Goal: Task Accomplishment & Management: Complete application form

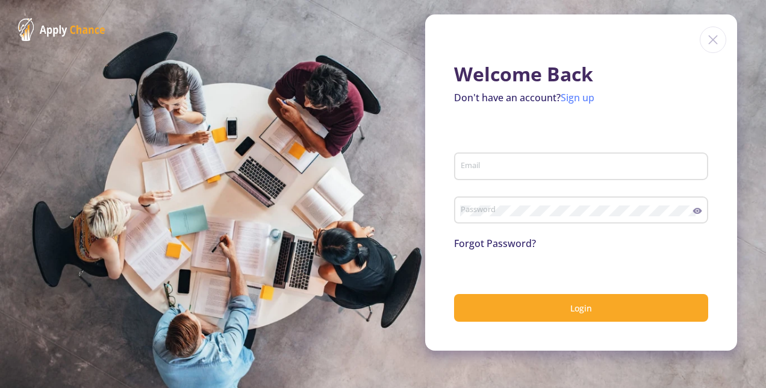
click at [574, 100] on link "Sign up" at bounding box center [578, 97] width 34 height 13
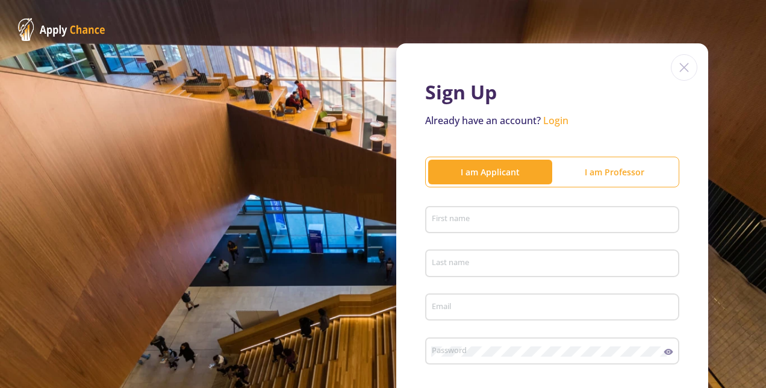
click at [506, 218] on input "First name" at bounding box center [554, 220] width 246 height 11
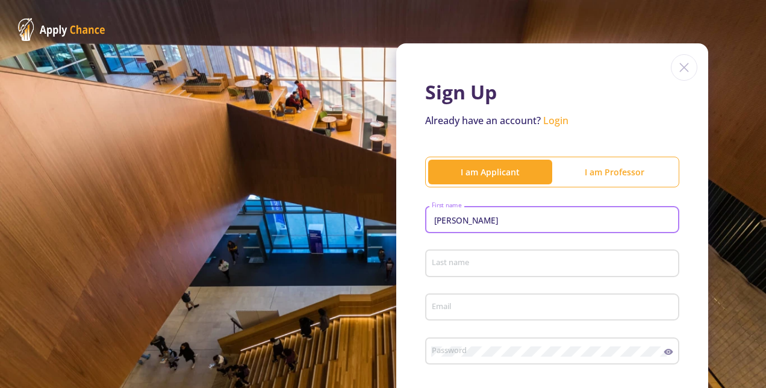
type input "[PERSON_NAME]"
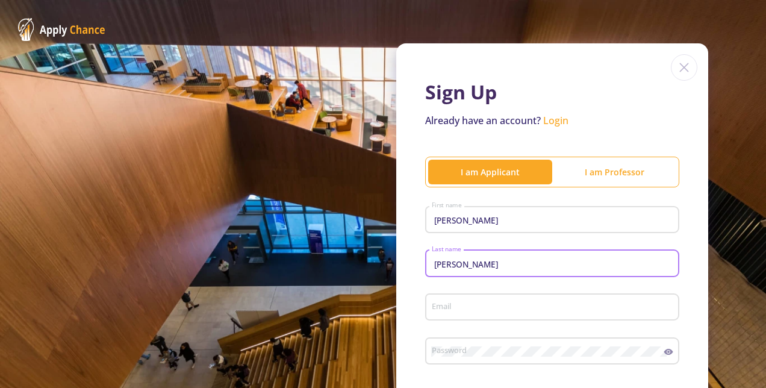
type input "[PERSON_NAME]"
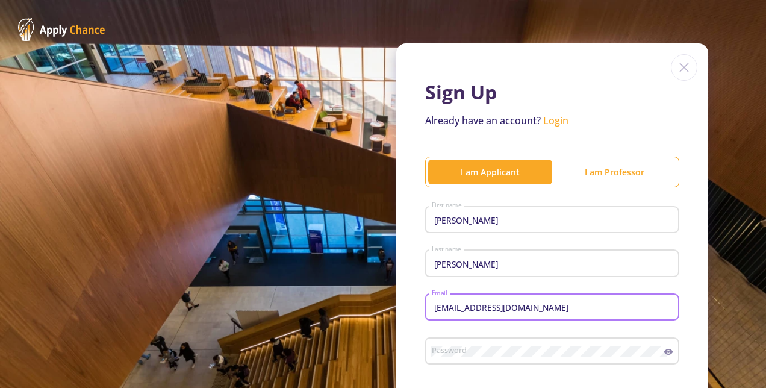
type input "[EMAIL_ADDRESS][DOMAIN_NAME]"
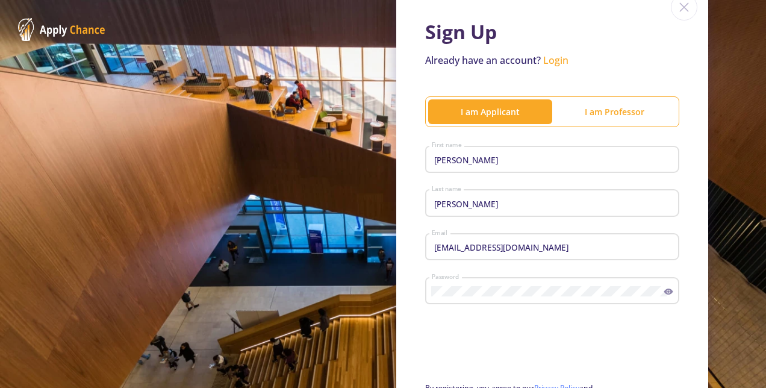
scroll to position [181, 0]
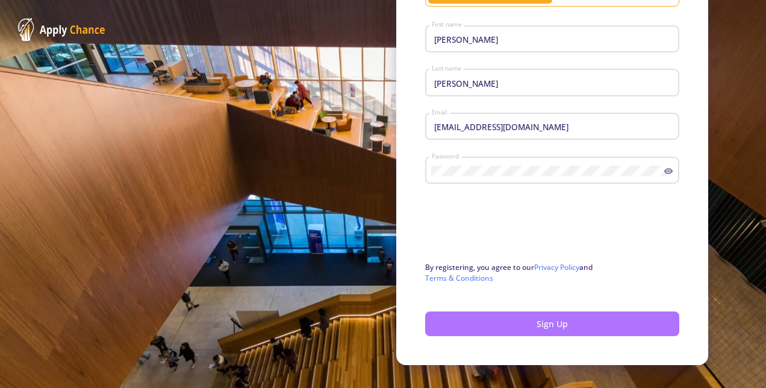
click at [490, 326] on button "Sign Up" at bounding box center [552, 323] width 254 height 25
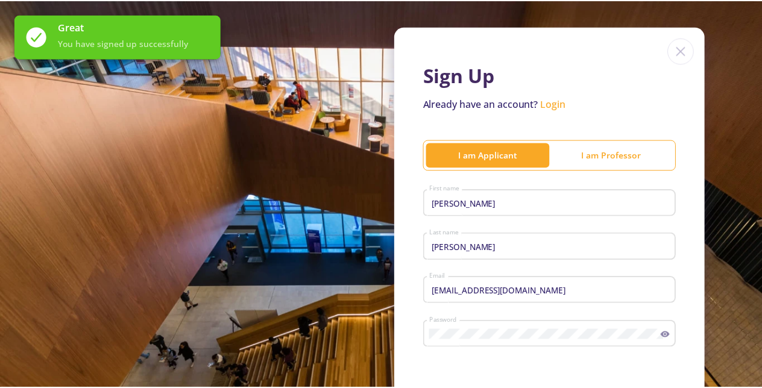
scroll to position [0, 0]
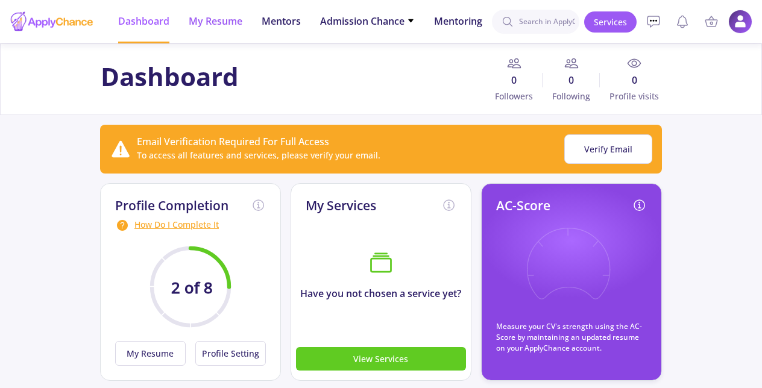
click at [212, 24] on span "My Resume" at bounding box center [216, 21] width 54 height 14
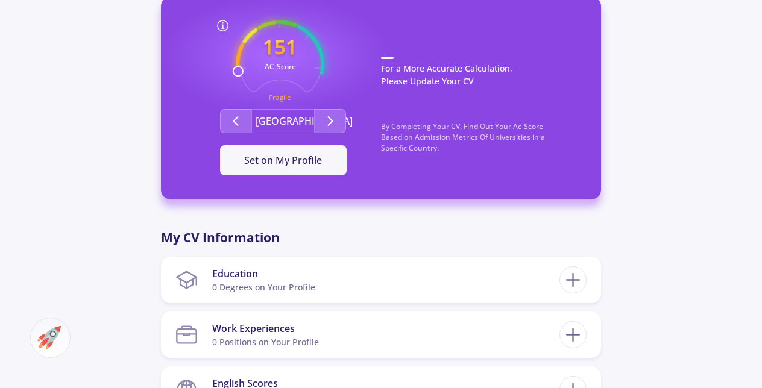
scroll to position [327, 0]
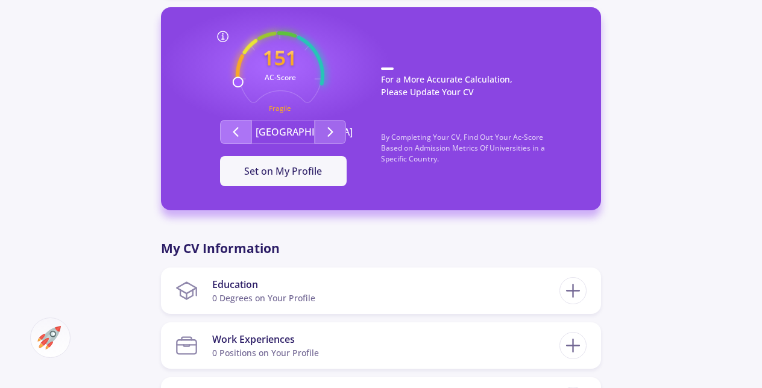
click at [246, 137] on button "Second group" at bounding box center [235, 132] width 31 height 24
click at [328, 125] on icon "Second group" at bounding box center [330, 132] width 14 height 14
click at [262, 172] on span "Set on My Profile" at bounding box center [283, 170] width 78 height 13
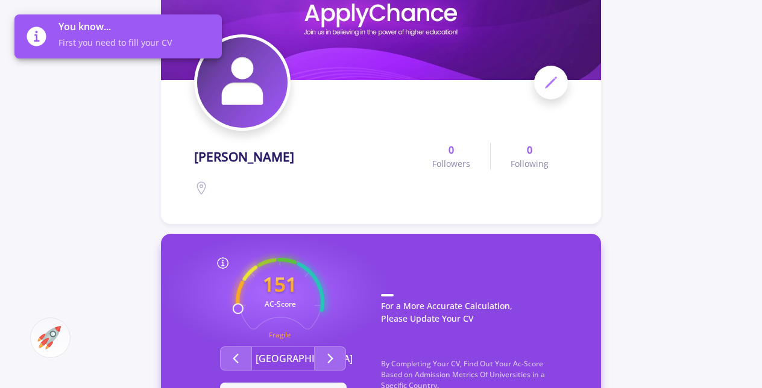
scroll to position [0, 0]
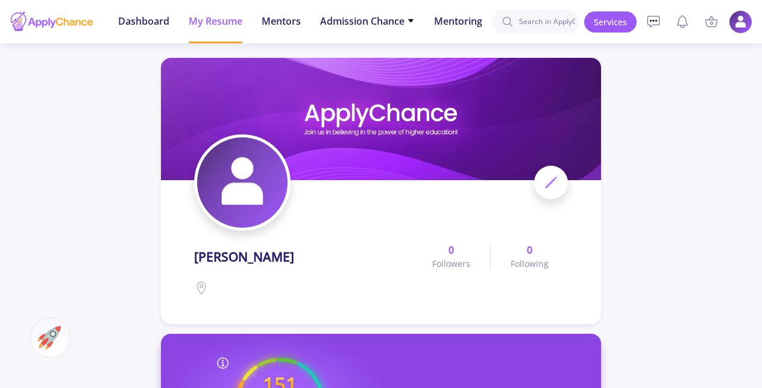
click at [741, 22] on img at bounding box center [739, 21] width 23 height 23
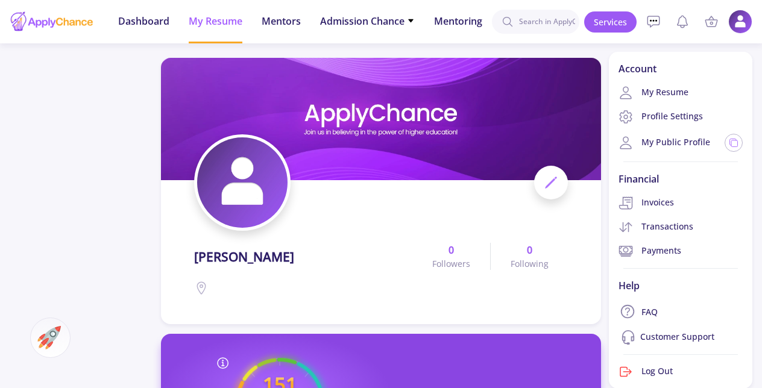
click at [474, 239] on div "0 Followers 0 Following" at bounding box center [490, 267] width 156 height 58
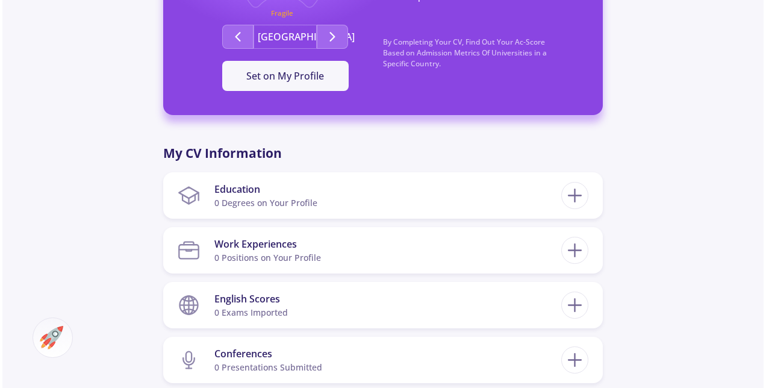
scroll to position [482, 0]
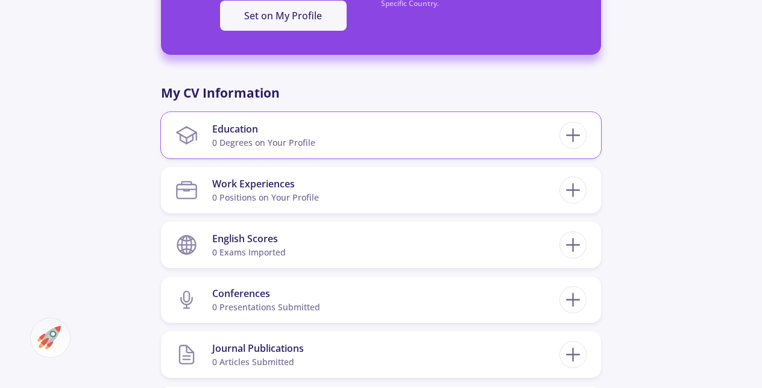
click at [409, 143] on section "Education 0 Degrees on Your Profile" at bounding box center [367, 135] width 384 height 37
click at [578, 139] on icon at bounding box center [573, 135] width 22 height 22
checkbox input "false"
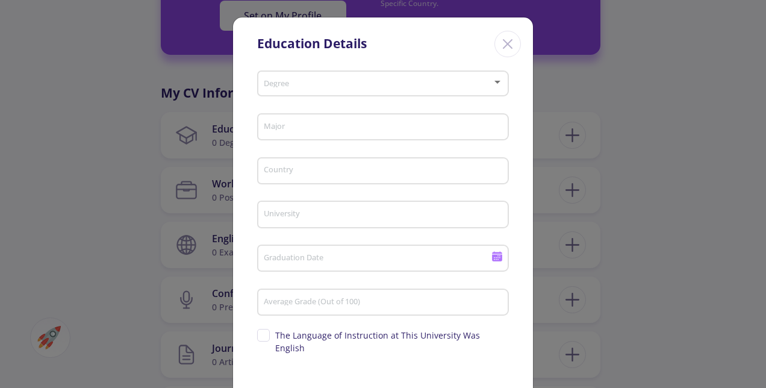
click at [354, 85] on span at bounding box center [379, 84] width 227 height 8
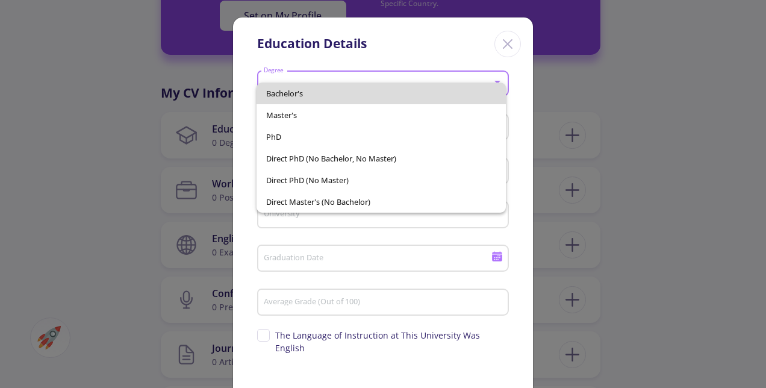
click at [354, 85] on span "Bachelor's" at bounding box center [381, 94] width 230 height 22
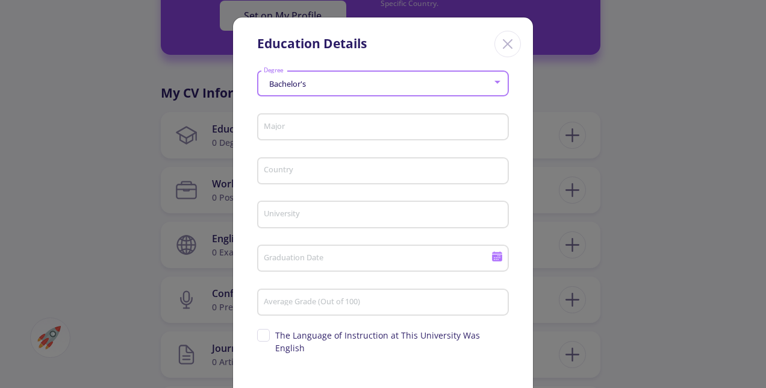
click at [339, 126] on input "Major" at bounding box center [384, 127] width 243 height 11
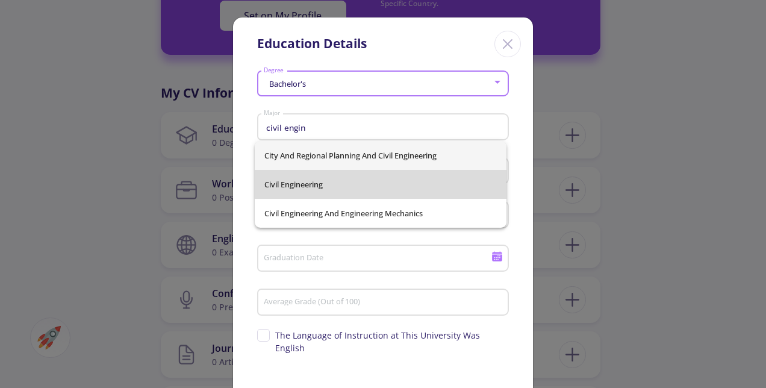
click at [355, 187] on span "Civil Engineering" at bounding box center [381, 184] width 233 height 29
type input "Civil Engineering"
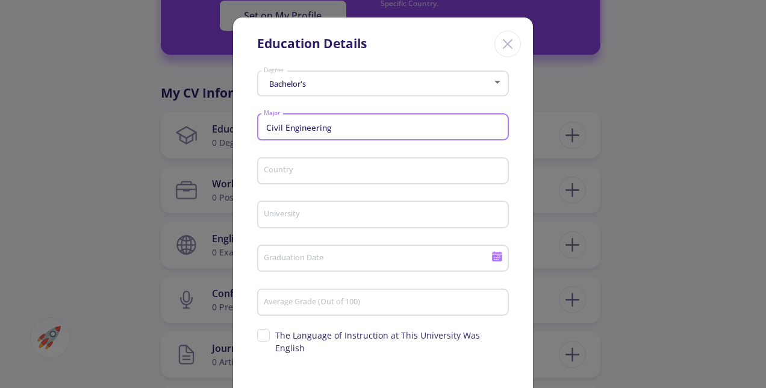
click at [401, 177] on input "Country" at bounding box center [384, 171] width 243 height 11
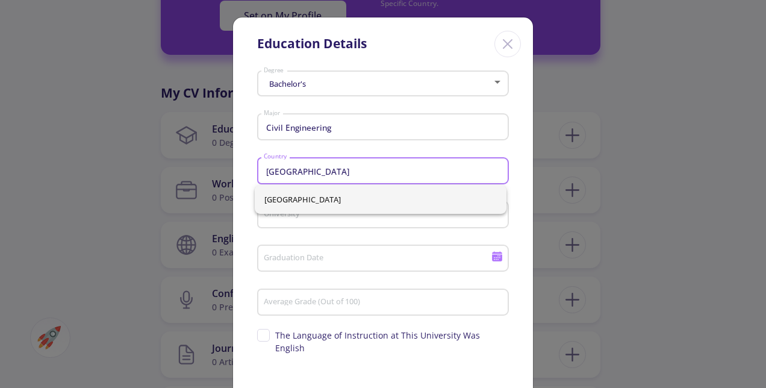
type input "[GEOGRAPHIC_DATA]"
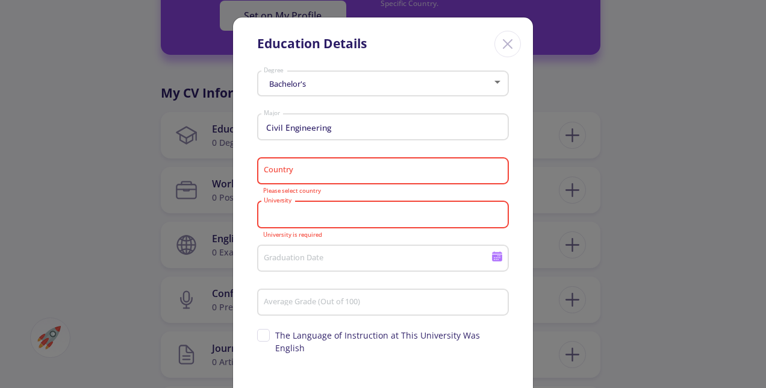
click at [257, 148] on div "Civil Engineering Major" at bounding box center [383, 131] width 252 height 40
click at [265, 155] on div "Country" at bounding box center [383, 168] width 240 height 31
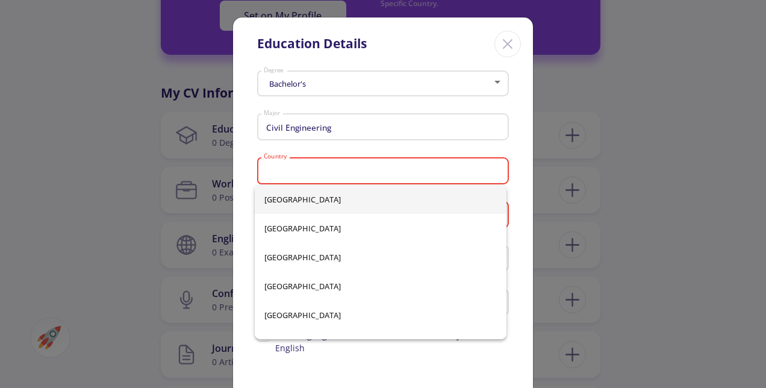
click at [275, 169] on input "Country" at bounding box center [384, 171] width 243 height 11
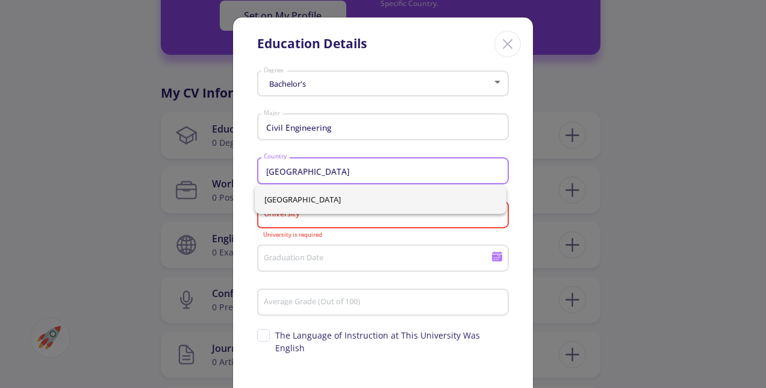
click at [281, 206] on span "[GEOGRAPHIC_DATA]" at bounding box center [381, 199] width 233 height 29
type input "[GEOGRAPHIC_DATA]"
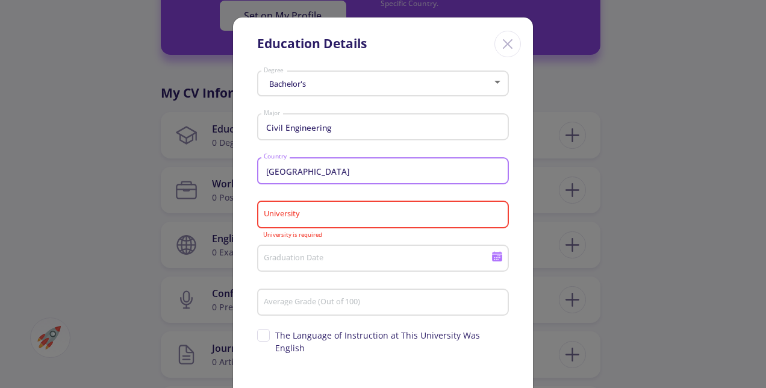
click at [292, 216] on input "University" at bounding box center [384, 215] width 243 height 11
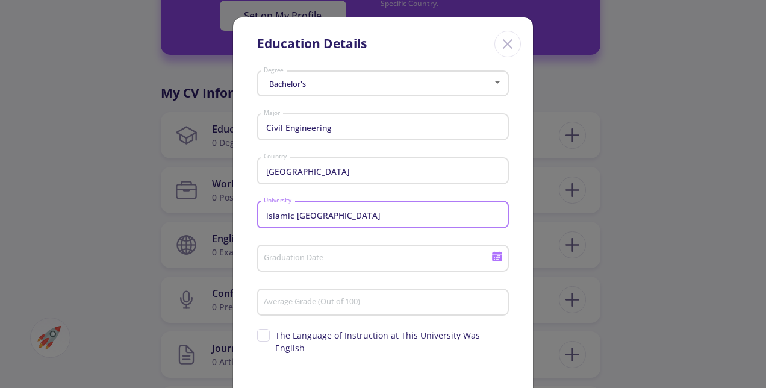
drag, startPoint x: 268, startPoint y: 217, endPoint x: 254, endPoint y: 214, distance: 14.1
click at [254, 214] on div "Bachelor's Degree Civil Engineering Major Iran Country islamic [GEOGRAPHIC_DATA…" at bounding box center [383, 256] width 300 height 380
click at [298, 218] on input "Islamic [GEOGRAPHIC_DATA]" at bounding box center [384, 215] width 243 height 11
click at [321, 214] on input "[DEMOGRAPHIC_DATA] Azad [GEOGRAPHIC_DATA]" at bounding box center [384, 215] width 243 height 11
click at [317, 214] on input "[DEMOGRAPHIC_DATA] Azad [GEOGRAPHIC_DATA]" at bounding box center [384, 215] width 243 height 11
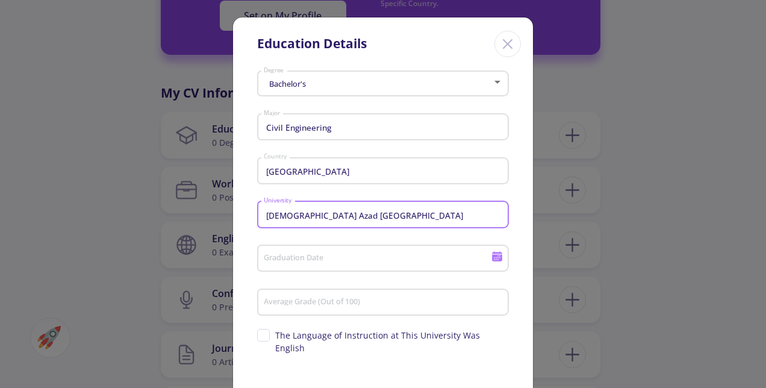
click at [367, 216] on input "[DEMOGRAPHIC_DATA] Azad [GEOGRAPHIC_DATA]" at bounding box center [384, 215] width 243 height 11
type input "[DEMOGRAPHIC_DATA] Azad [GEOGRAPHIC_DATA]"
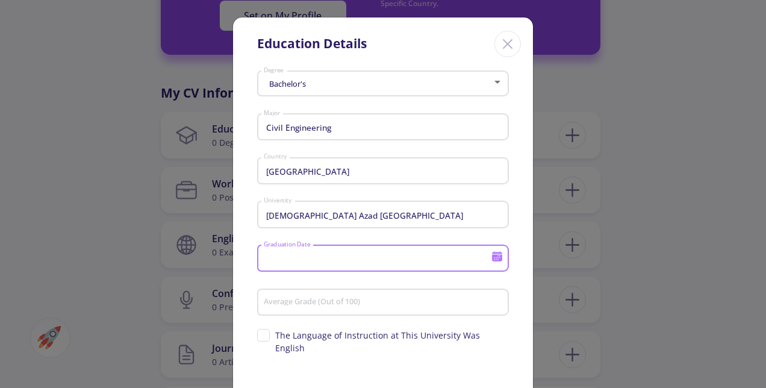
click at [358, 263] on input "Graduation Date" at bounding box center [379, 259] width 232 height 11
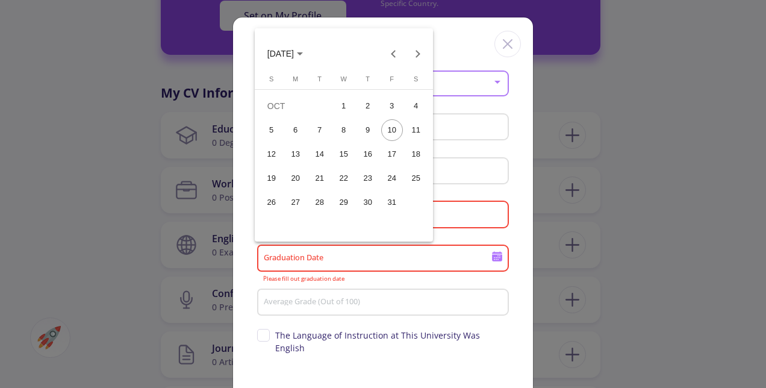
click at [312, 60] on button "[DATE]" at bounding box center [285, 54] width 55 height 24
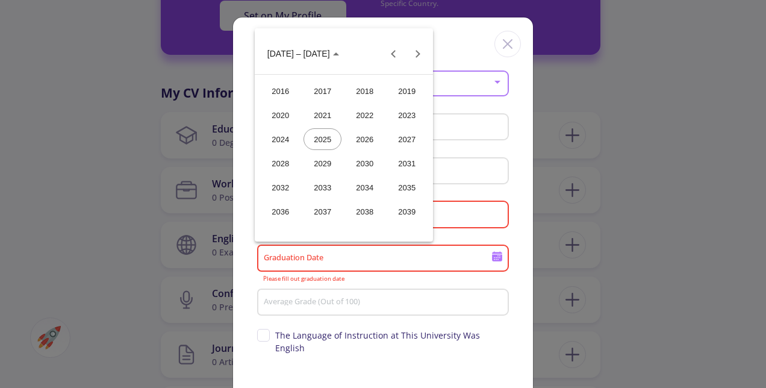
click at [416, 114] on div "2023" at bounding box center [407, 115] width 38 height 22
click at [276, 172] on div "SEP" at bounding box center [280, 163] width 38 height 22
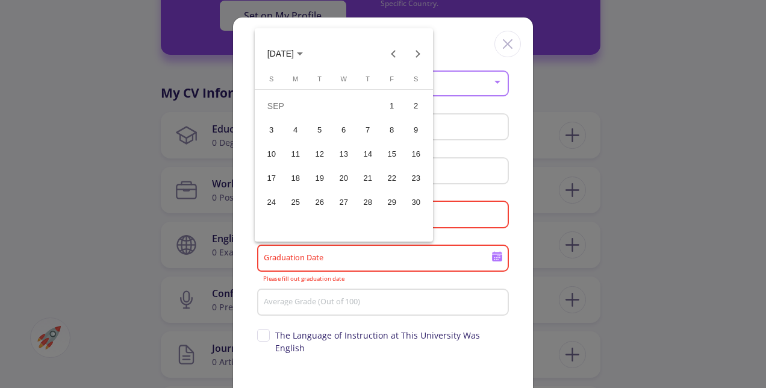
click at [389, 101] on div "1" at bounding box center [392, 106] width 22 height 22
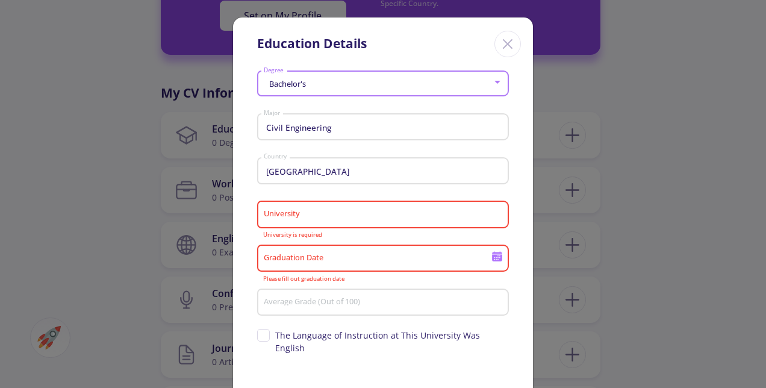
type input "[DATE]"
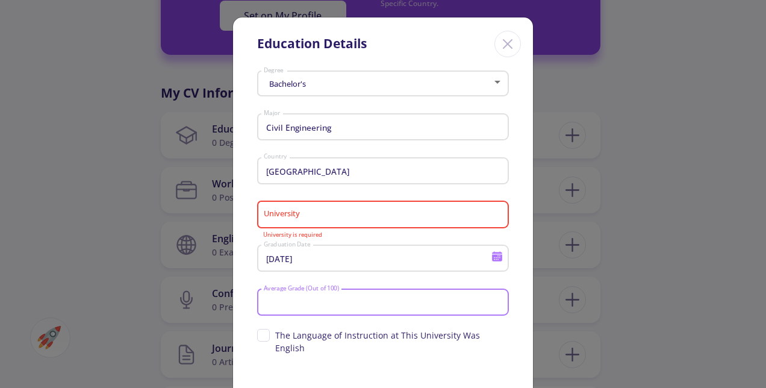
click at [316, 305] on input "Average Grade (Out of 100)" at bounding box center [384, 303] width 243 height 11
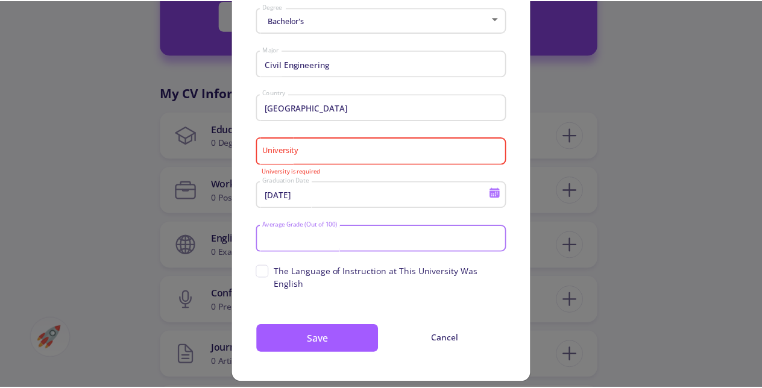
scroll to position [64, 0]
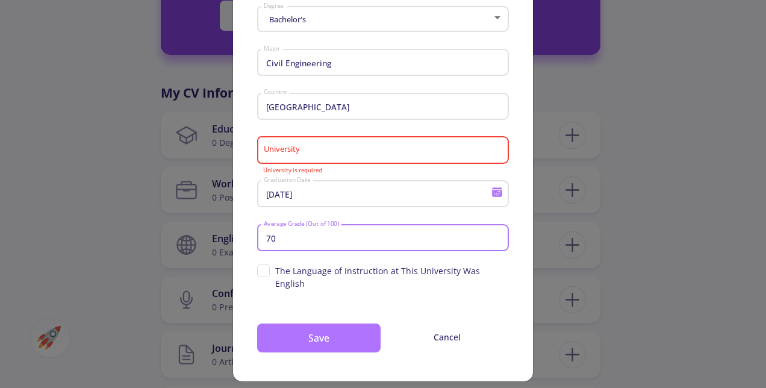
type input "70"
click at [280, 336] on button "Save" at bounding box center [319, 338] width 124 height 29
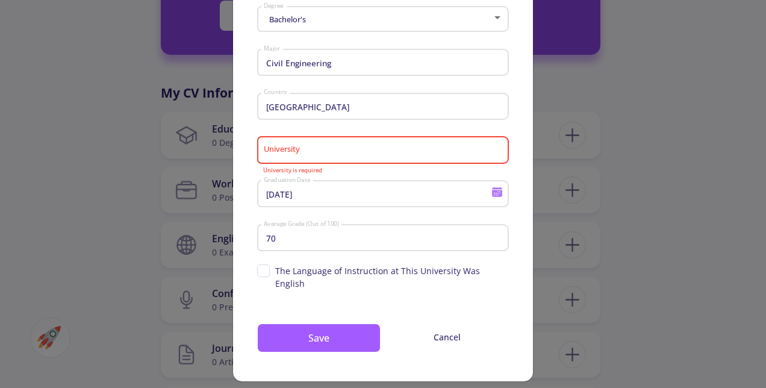
click at [308, 159] on div "University" at bounding box center [383, 147] width 240 height 31
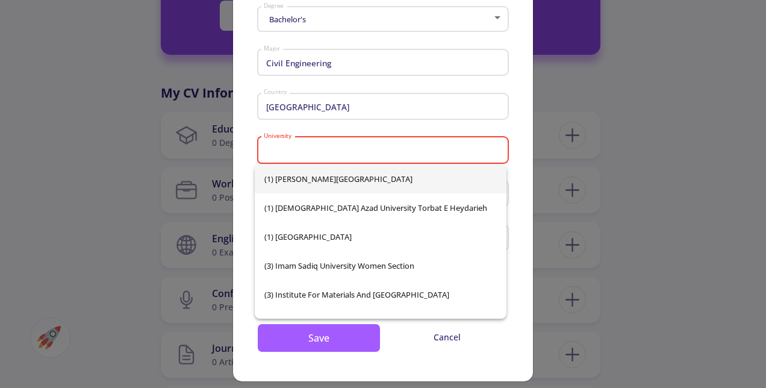
click at [310, 148] on input "University" at bounding box center [384, 150] width 243 height 11
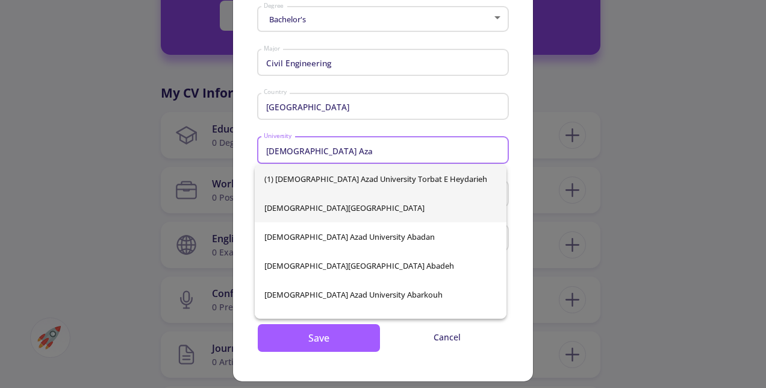
type input "[DEMOGRAPHIC_DATA] Aza"
click at [320, 198] on div "(1) [DEMOGRAPHIC_DATA][GEOGRAPHIC_DATA] Torbat e Heydarieh [GEOGRAPHIC_DATA] [G…" at bounding box center [381, 241] width 252 height 154
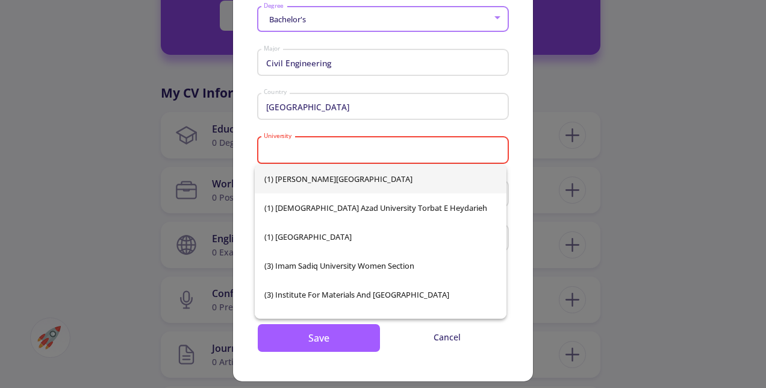
click at [368, 154] on input "University" at bounding box center [384, 150] width 243 height 11
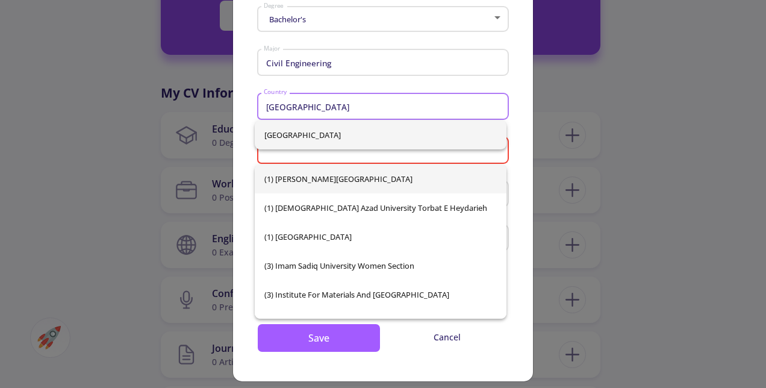
click at [395, 111] on input "[GEOGRAPHIC_DATA]" at bounding box center [384, 107] width 243 height 11
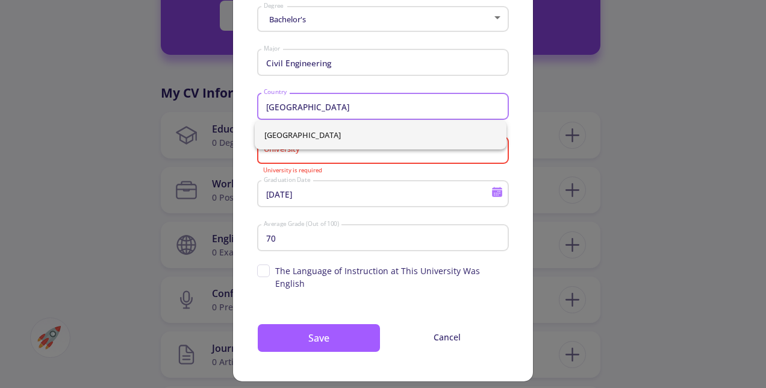
click at [332, 156] on input "University" at bounding box center [384, 150] width 243 height 11
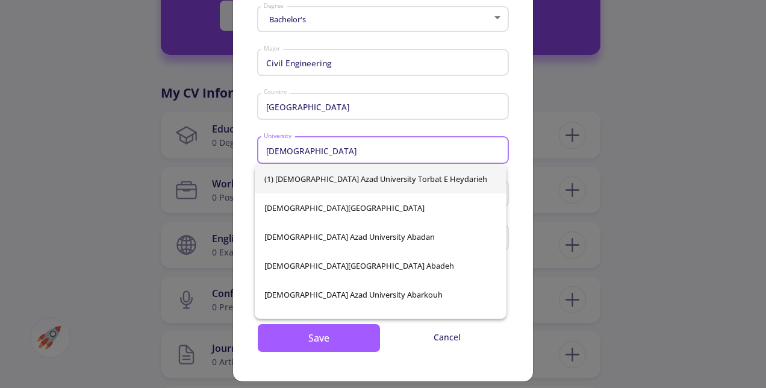
type input "[DEMOGRAPHIC_DATA]"
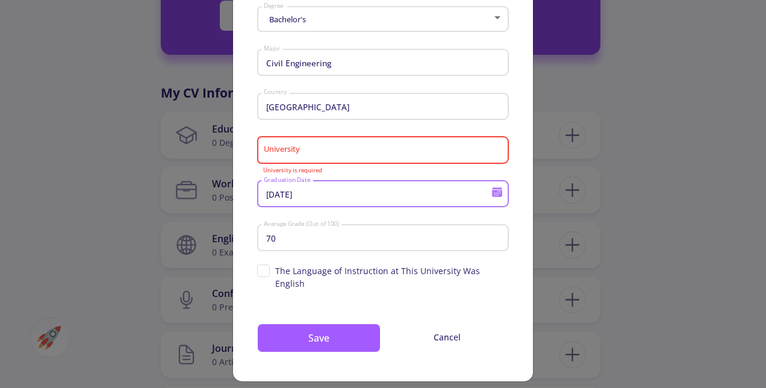
click at [332, 156] on input "University" at bounding box center [384, 150] width 243 height 11
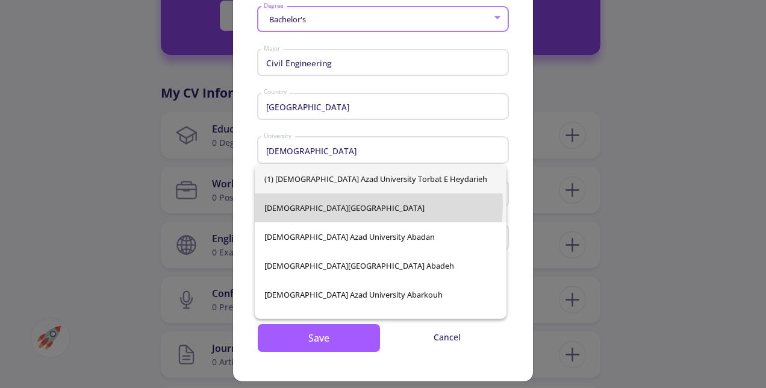
click at [319, 204] on span "[DEMOGRAPHIC_DATA][GEOGRAPHIC_DATA]" at bounding box center [381, 207] width 233 height 29
type input "[DEMOGRAPHIC_DATA][GEOGRAPHIC_DATA]"
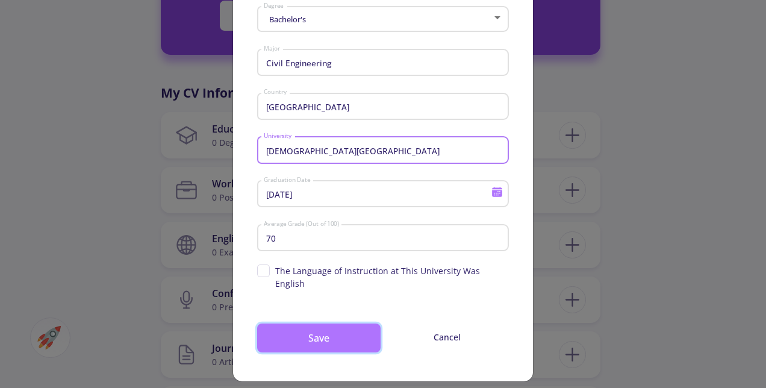
click at [327, 325] on button "Save" at bounding box center [319, 338] width 124 height 29
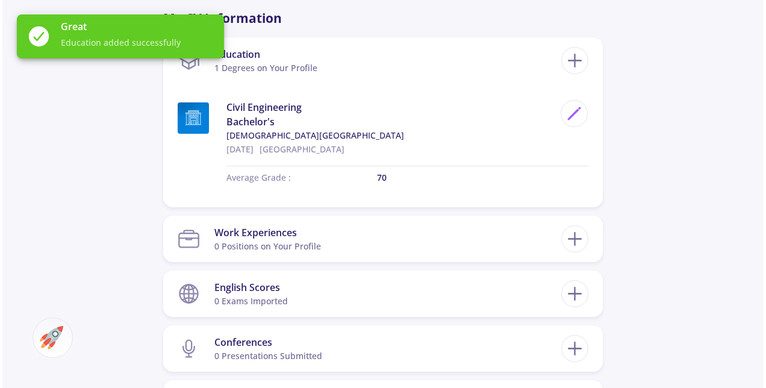
scroll to position [542, 0]
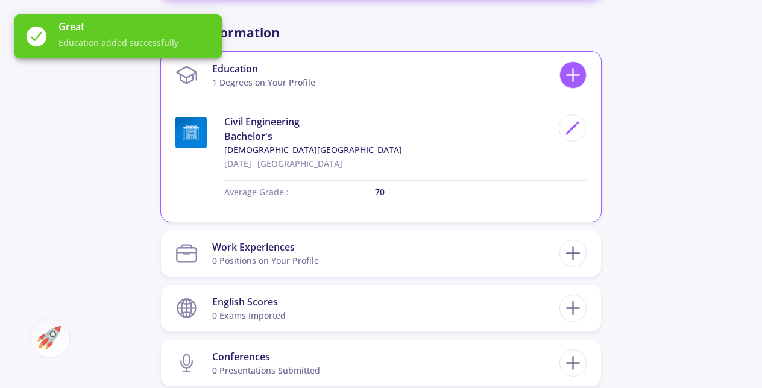
click at [571, 79] on icon at bounding box center [573, 75] width 22 height 22
checkbox input "false"
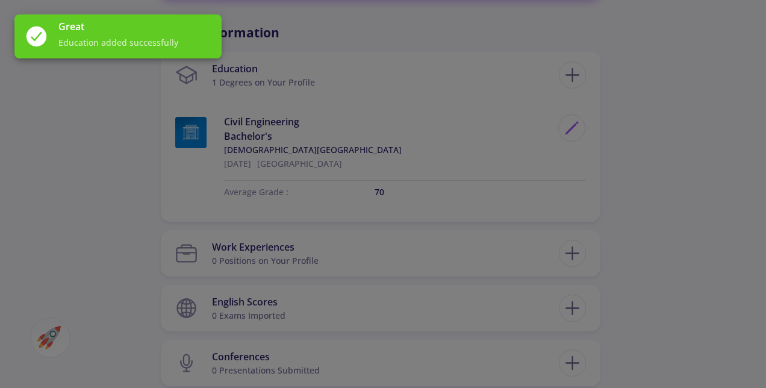
scroll to position [0, 0]
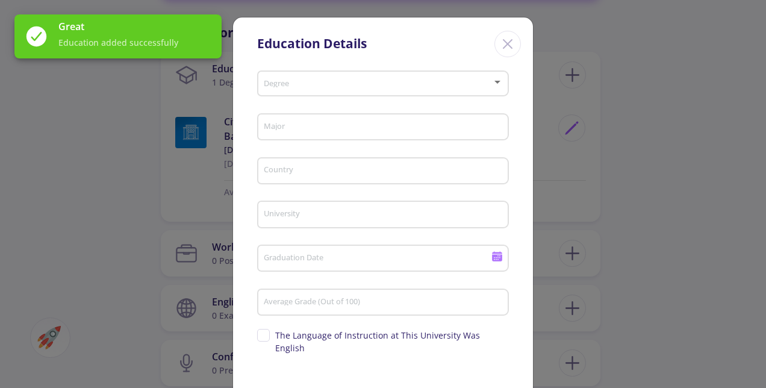
click at [330, 89] on div "Degree" at bounding box center [383, 81] width 240 height 30
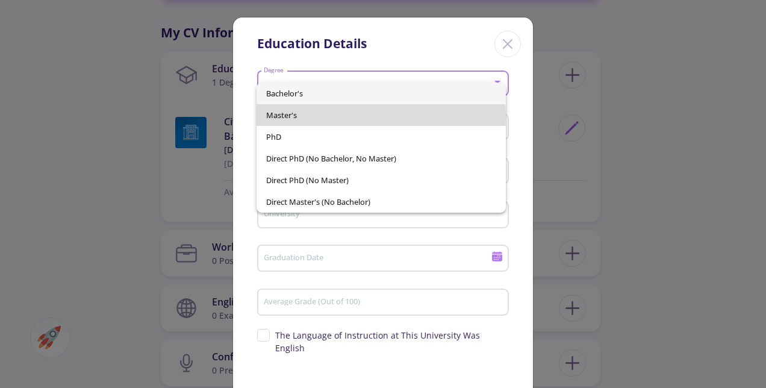
click at [314, 116] on span "Master's" at bounding box center [381, 115] width 230 height 22
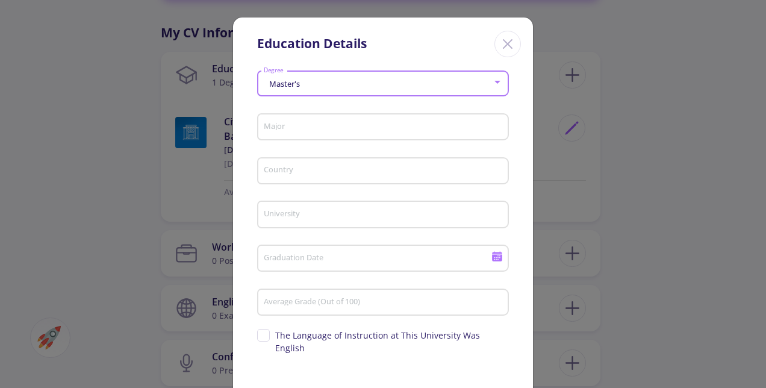
click at [312, 125] on input "Major" at bounding box center [384, 127] width 243 height 11
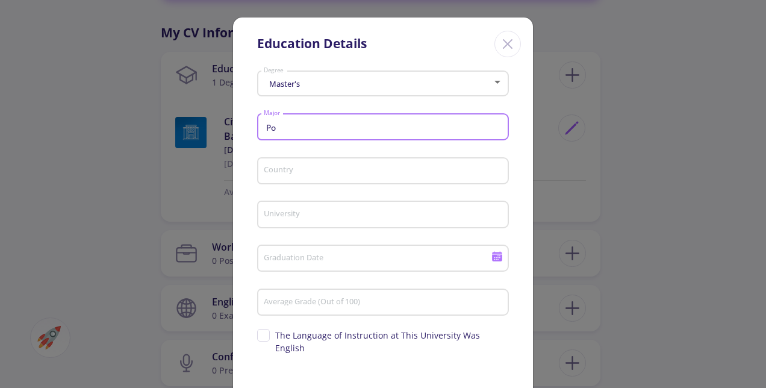
type input "P"
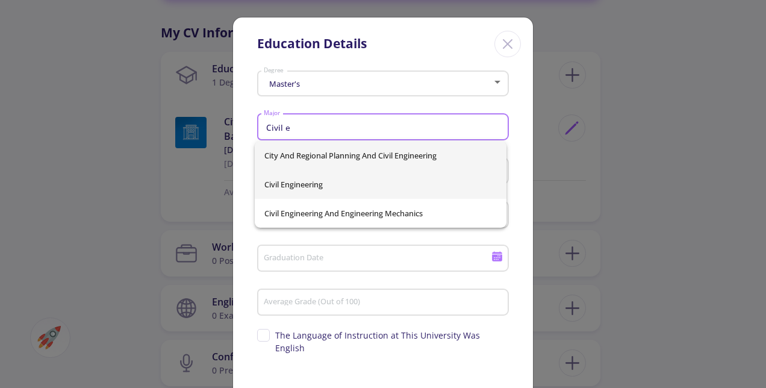
click at [304, 187] on span "Civil Engineering" at bounding box center [381, 184] width 233 height 29
type input "Civil Engineering"
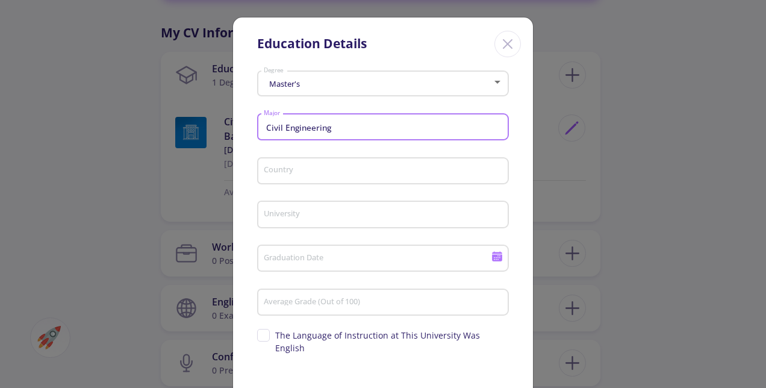
click at [306, 175] on input "Country" at bounding box center [384, 171] width 243 height 11
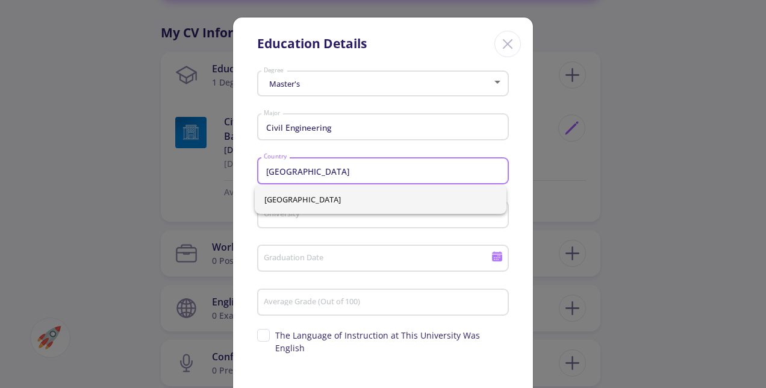
type input "[GEOGRAPHIC_DATA]"
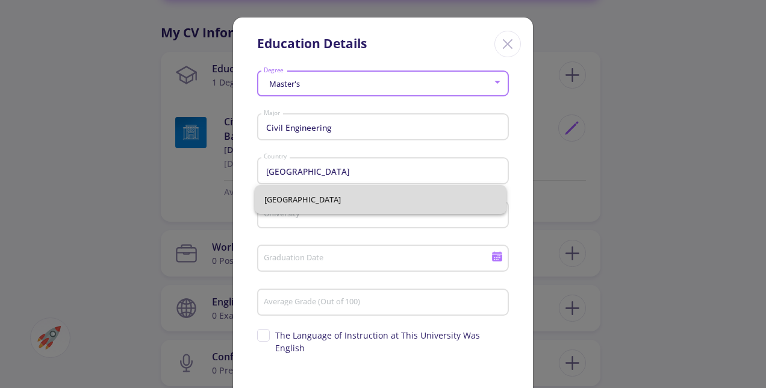
click at [305, 197] on span "[GEOGRAPHIC_DATA]" at bounding box center [381, 199] width 233 height 29
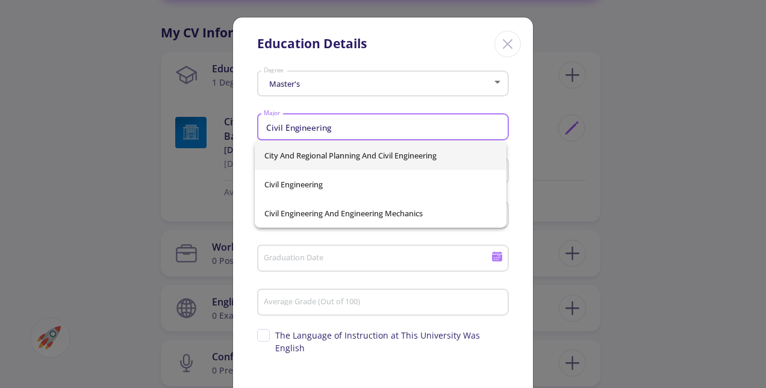
click at [352, 130] on input "Civil Engineering" at bounding box center [384, 127] width 243 height 11
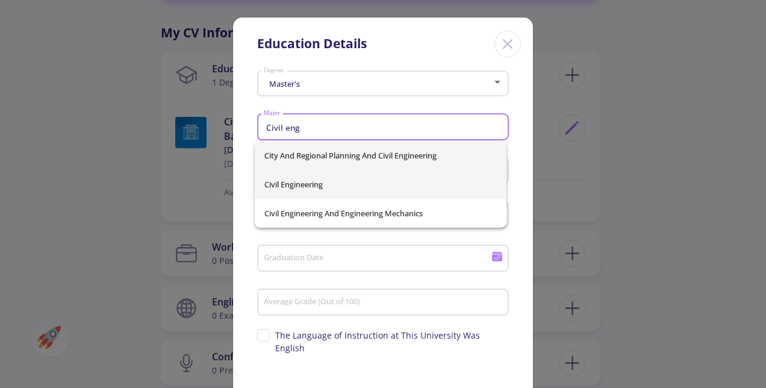
click at [327, 177] on span "Civil Engineering" at bounding box center [381, 184] width 233 height 29
type input "Civil Engineering"
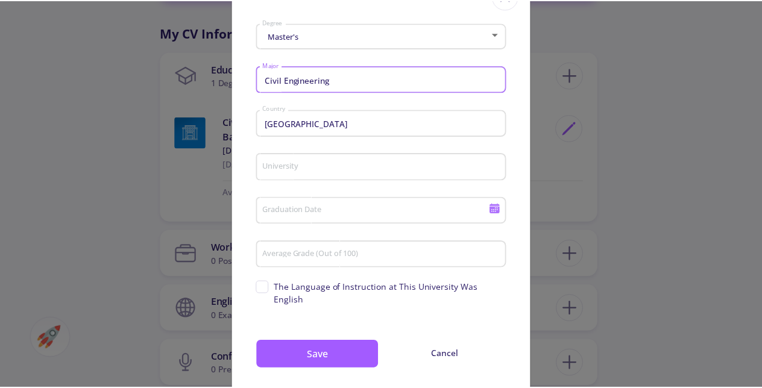
scroll to position [60, 0]
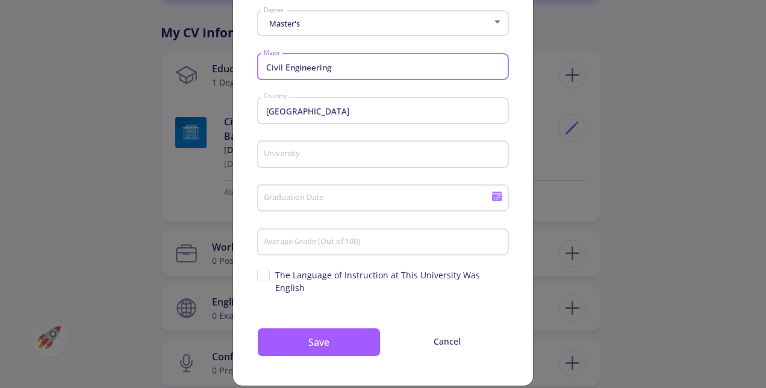
click at [331, 157] on input "University" at bounding box center [384, 154] width 243 height 11
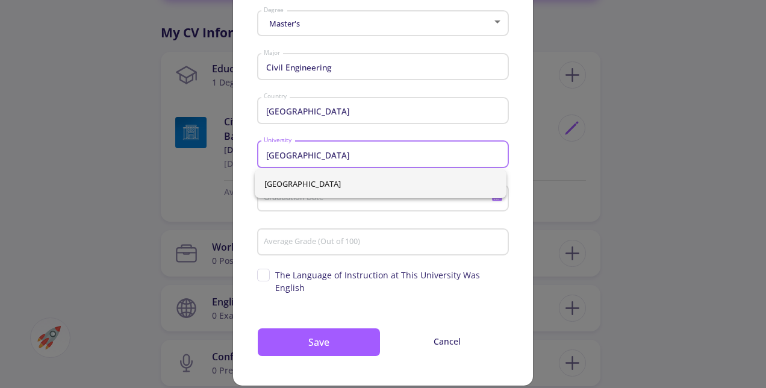
type input "[GEOGRAPHIC_DATA]"
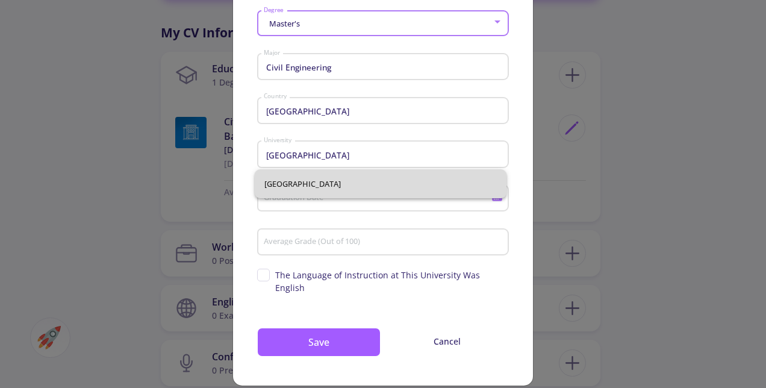
click at [334, 178] on span "[GEOGRAPHIC_DATA]" at bounding box center [381, 183] width 233 height 29
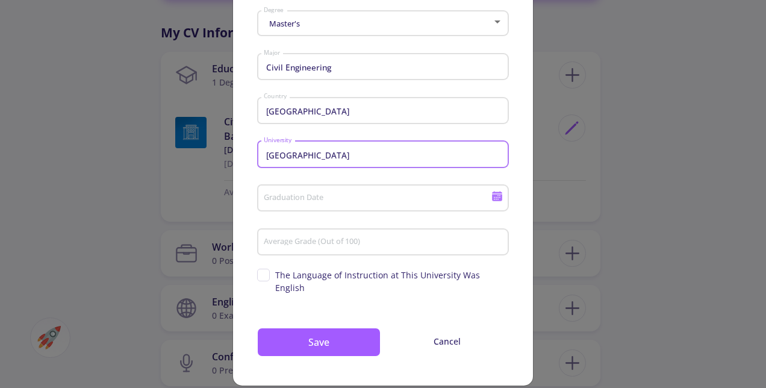
click at [331, 199] on input "Graduation Date" at bounding box center [379, 198] width 232 height 11
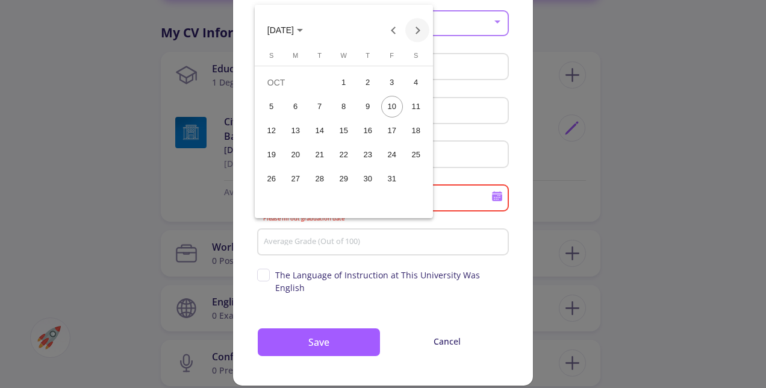
click at [416, 31] on button "Next month" at bounding box center [417, 30] width 24 height 24
click at [391, 36] on button "Previous month" at bounding box center [393, 30] width 24 height 24
click at [336, 200] on div "31" at bounding box center [344, 203] width 22 height 22
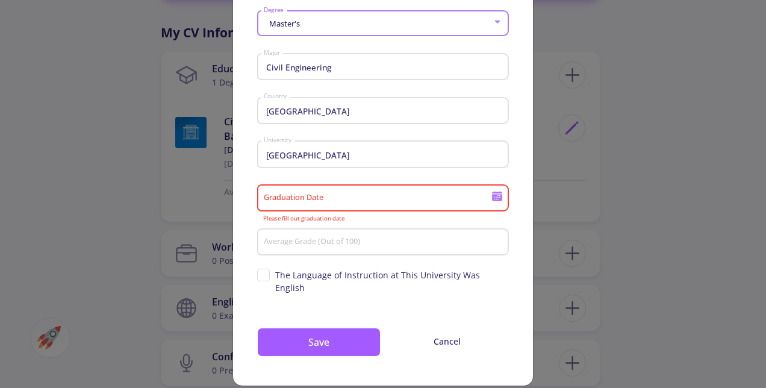
type input "[DATE]"
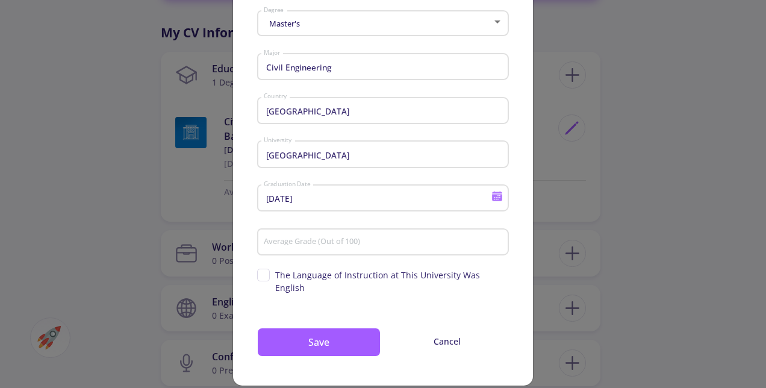
click at [349, 229] on div "Average Grade (Out of 100)" at bounding box center [383, 239] width 240 height 31
click at [348, 246] on input "Average Grade (Out of 100)" at bounding box center [384, 242] width 243 height 11
type input "7"
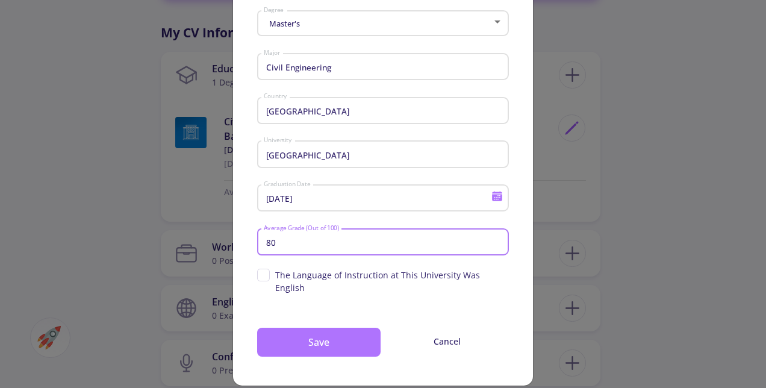
type input "80"
click at [273, 328] on button "Save" at bounding box center [319, 342] width 124 height 29
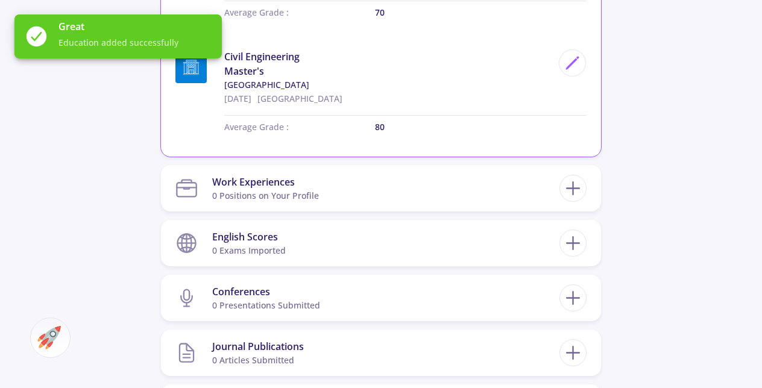
scroll to position [723, 0]
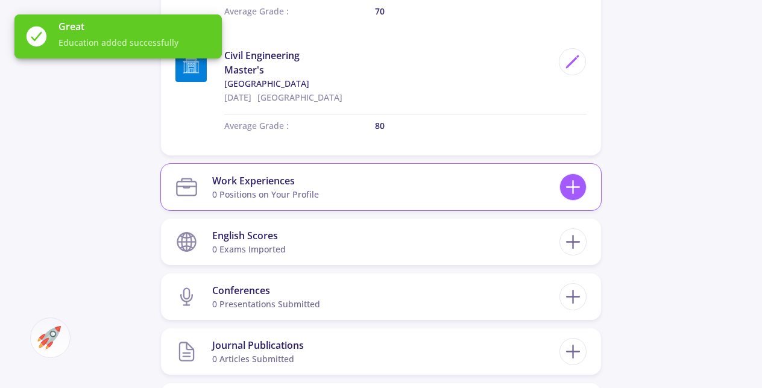
click at [576, 191] on icon at bounding box center [573, 187] width 22 height 22
checkbox input "false"
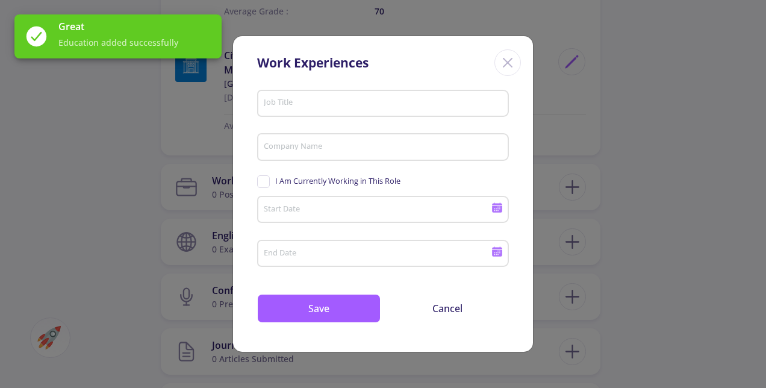
click at [317, 110] on div "Job Title" at bounding box center [383, 100] width 240 height 31
click at [318, 104] on input "Job Title" at bounding box center [384, 103] width 243 height 11
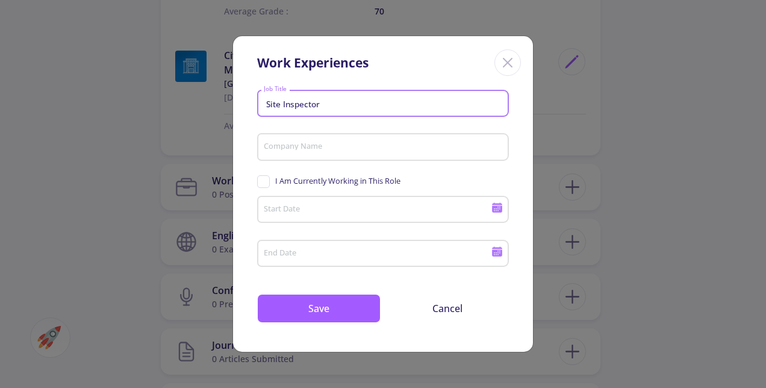
type input "Site Inspector"
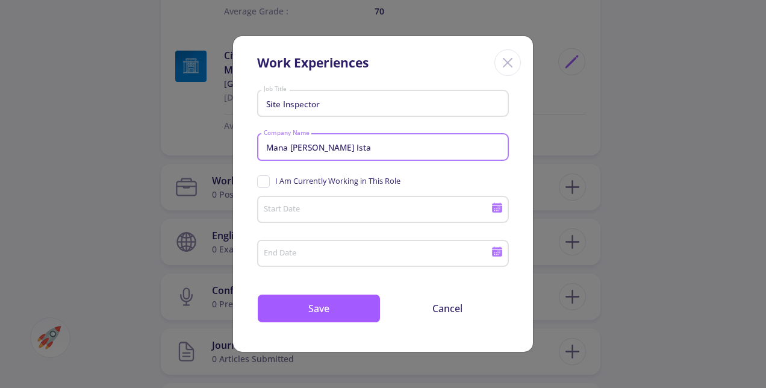
type input "Mana [PERSON_NAME] Ista"
click at [333, 213] on input "Start Date" at bounding box center [379, 210] width 232 height 11
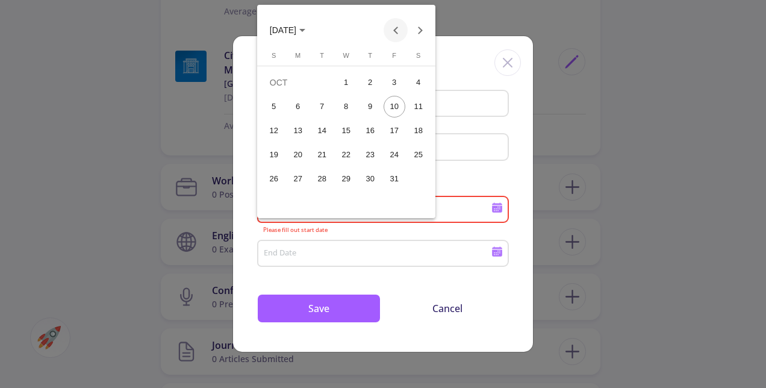
click at [392, 35] on button "Previous month" at bounding box center [396, 30] width 24 height 24
click at [416, 33] on button "Next month" at bounding box center [420, 30] width 24 height 24
click at [305, 32] on span "[DATE]" at bounding box center [288, 30] width 36 height 10
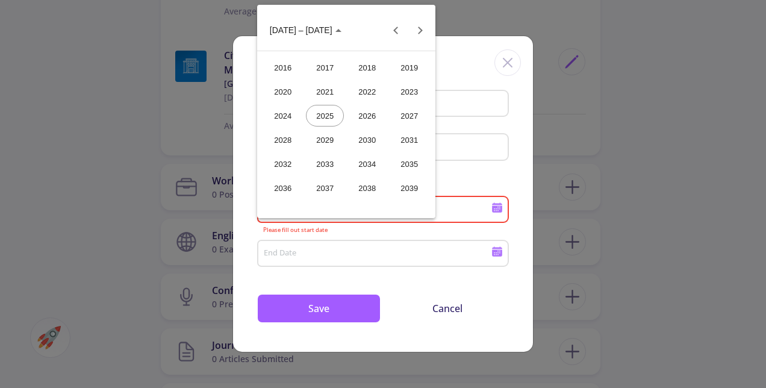
click at [402, 91] on div "2023" at bounding box center [409, 92] width 38 height 22
click at [313, 140] on div "OCT" at bounding box center [325, 140] width 38 height 22
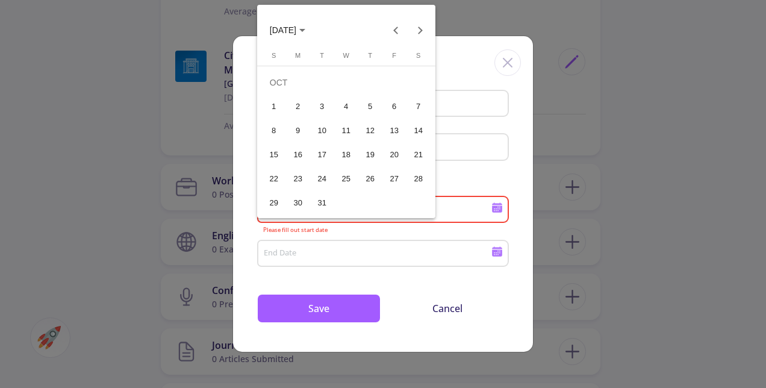
click at [269, 108] on div "1" at bounding box center [274, 107] width 22 height 22
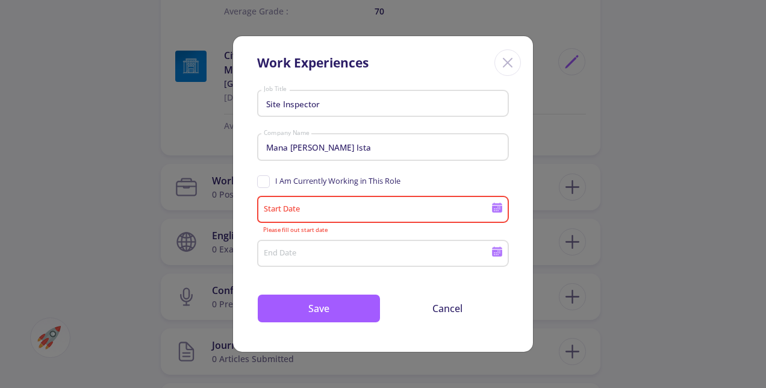
type input "[DATE]"
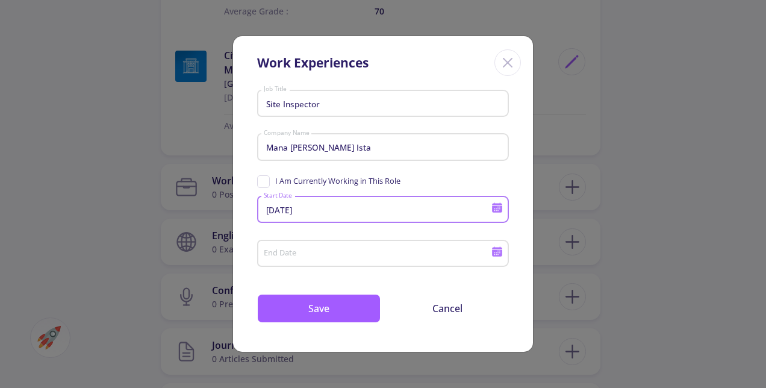
click at [425, 252] on input "End Date" at bounding box center [379, 254] width 232 height 11
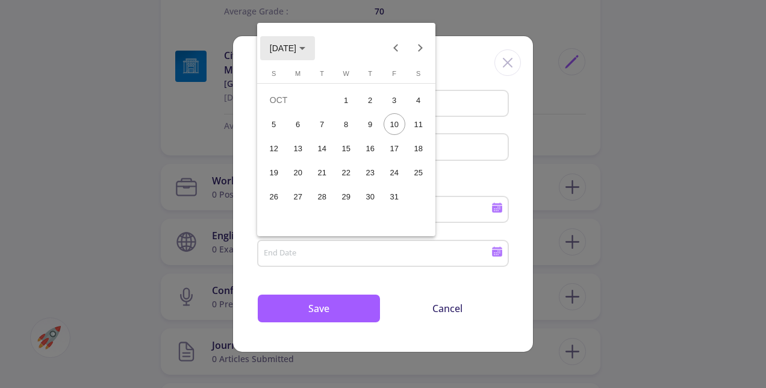
click at [296, 50] on span "[DATE]" at bounding box center [283, 48] width 27 height 10
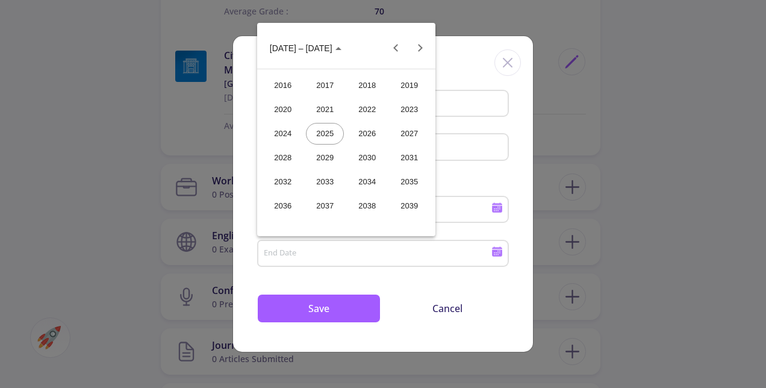
click at [284, 131] on div "2024" at bounding box center [283, 134] width 38 height 22
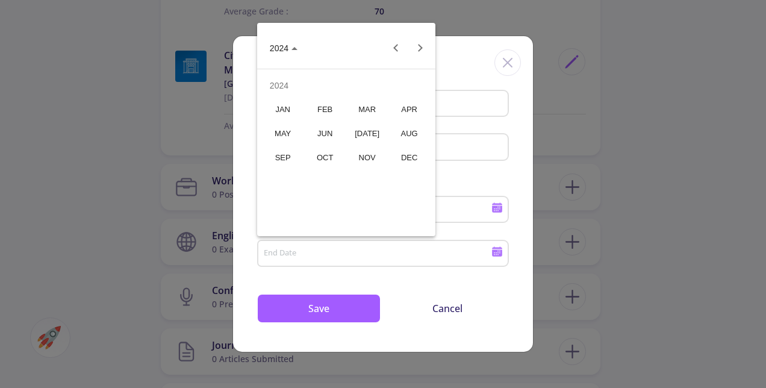
click at [300, 154] on div "SEP" at bounding box center [283, 158] width 38 height 22
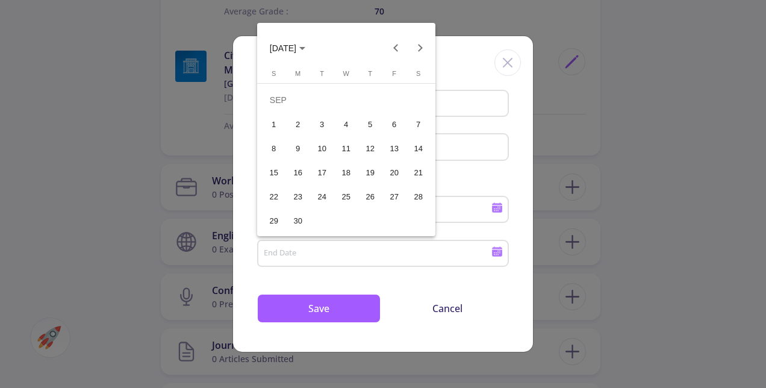
click at [296, 219] on div "30" at bounding box center [298, 221] width 22 height 22
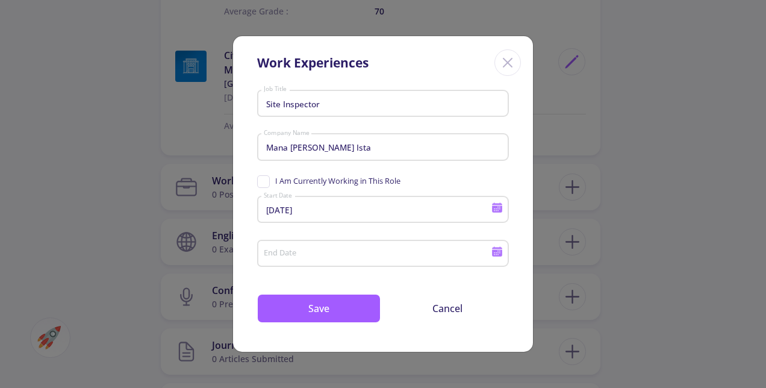
type input "[DATE]"
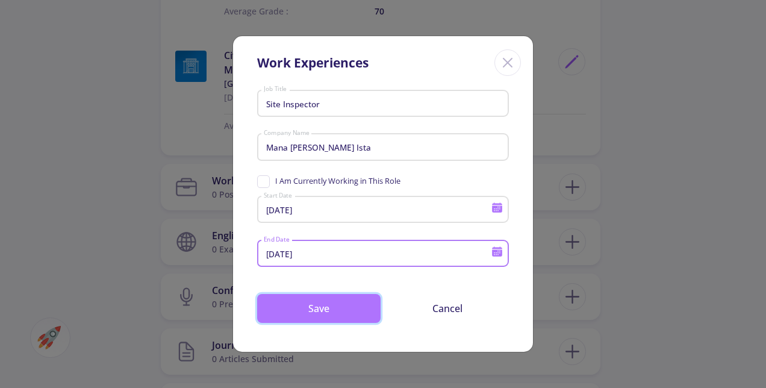
click at [296, 303] on button "Save" at bounding box center [319, 308] width 124 height 29
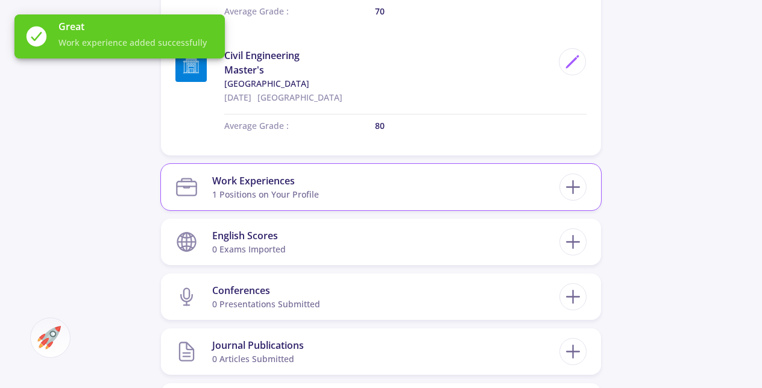
click at [539, 195] on section "Work Experiences 1 Positions on Your Profile" at bounding box center [367, 187] width 384 height 37
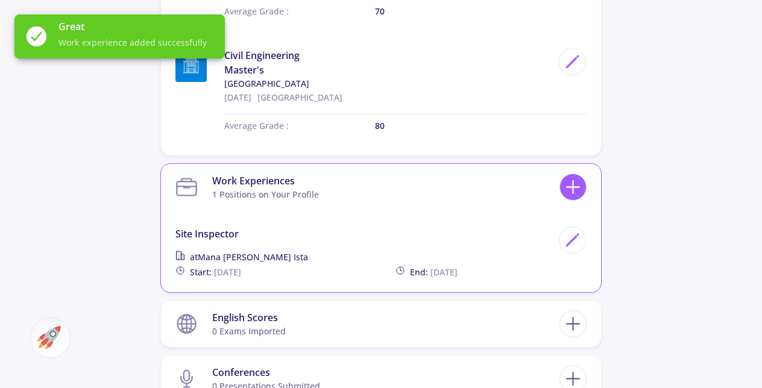
click at [573, 190] on line at bounding box center [573, 187] width 0 height 13
checkbox input "false"
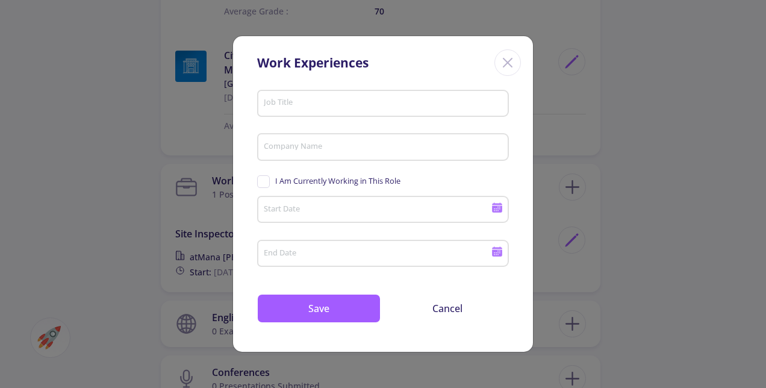
click at [306, 110] on div "Job Title" at bounding box center [383, 100] width 240 height 31
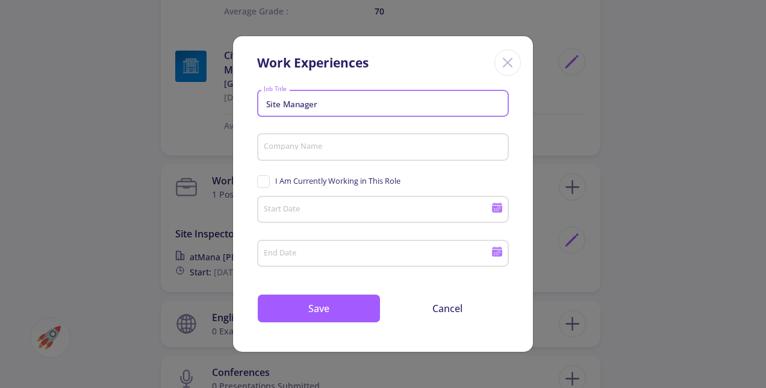
type input "Site Manager"
click at [323, 154] on div "Company Name" at bounding box center [383, 144] width 240 height 31
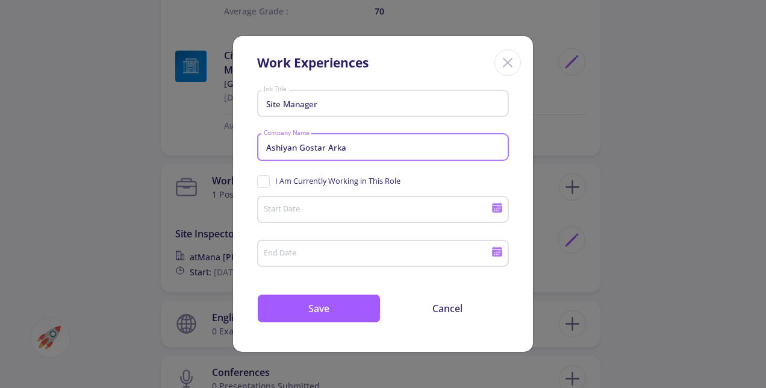
type input "Ashiyan Gostar Arka"
click at [332, 219] on div "Start Date" at bounding box center [377, 207] width 229 height 31
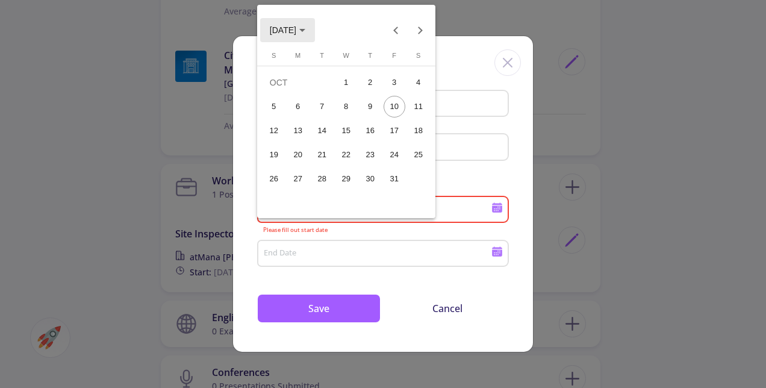
click at [305, 30] on span "[DATE]" at bounding box center [288, 30] width 36 height 10
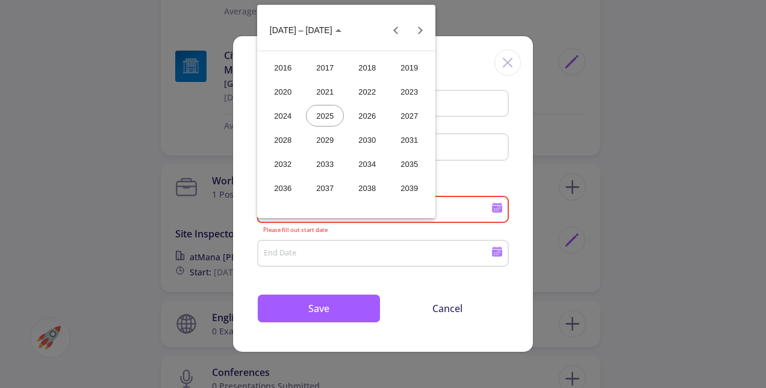
click at [363, 86] on div "2022" at bounding box center [367, 92] width 38 height 22
click at [329, 111] on div "JUN" at bounding box center [325, 116] width 38 height 22
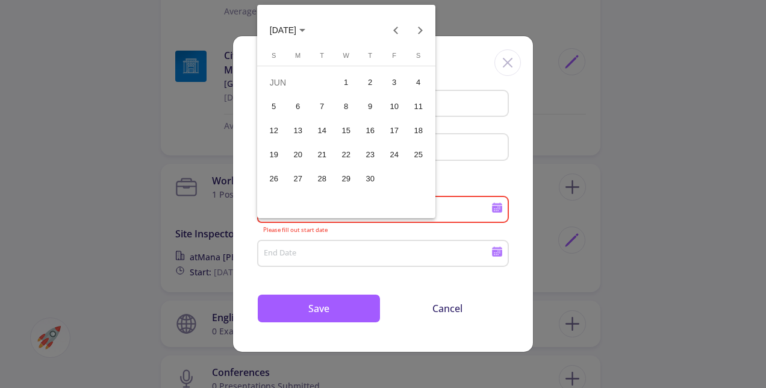
click at [350, 83] on div "1" at bounding box center [347, 83] width 22 height 22
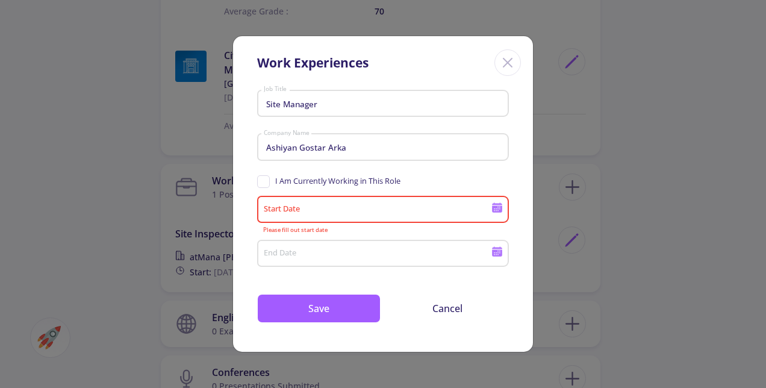
type input "[DATE]"
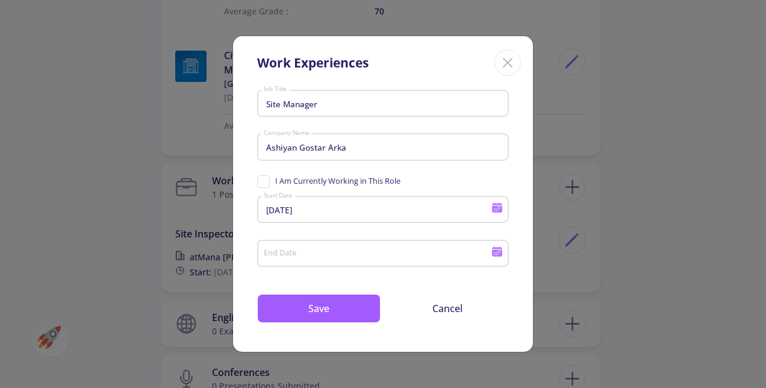
click at [308, 237] on div "End Date" at bounding box center [377, 251] width 229 height 31
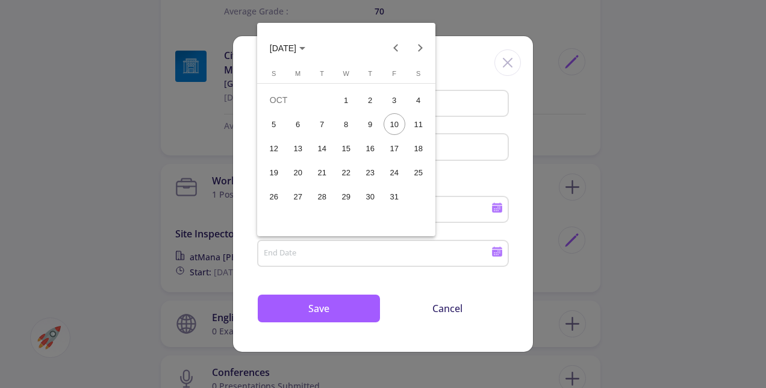
click at [305, 251] on div at bounding box center [383, 194] width 766 height 388
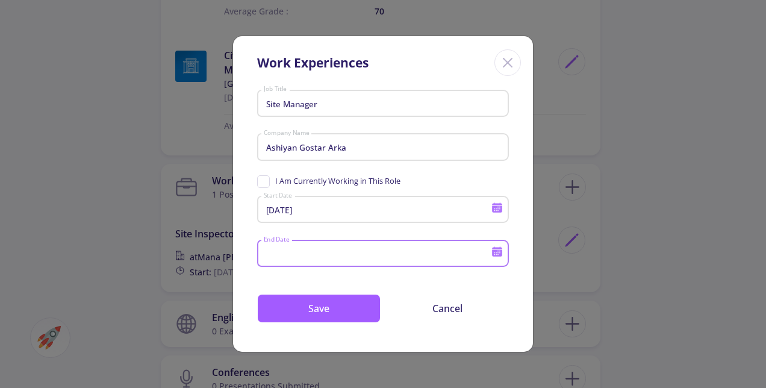
click at [305, 251] on input "End Date" at bounding box center [379, 254] width 232 height 11
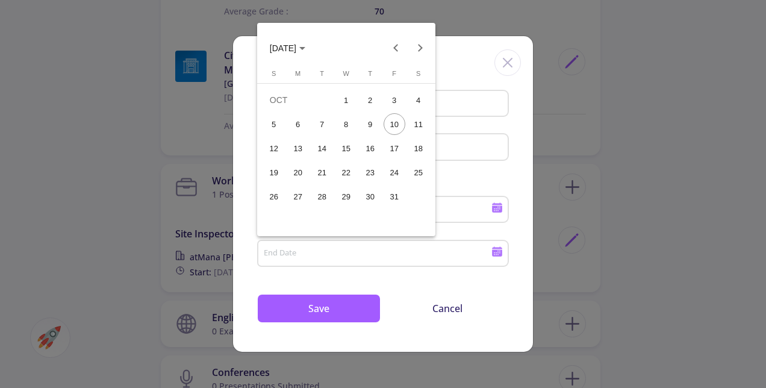
click at [313, 55] on button "[DATE]" at bounding box center [287, 48] width 55 height 24
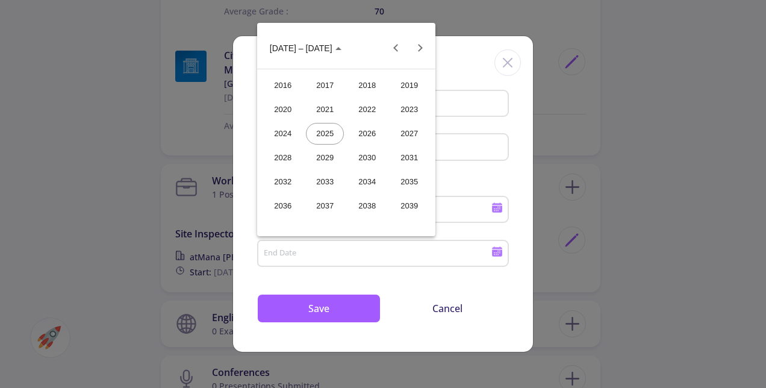
click at [404, 114] on div "2023" at bounding box center [409, 110] width 38 height 22
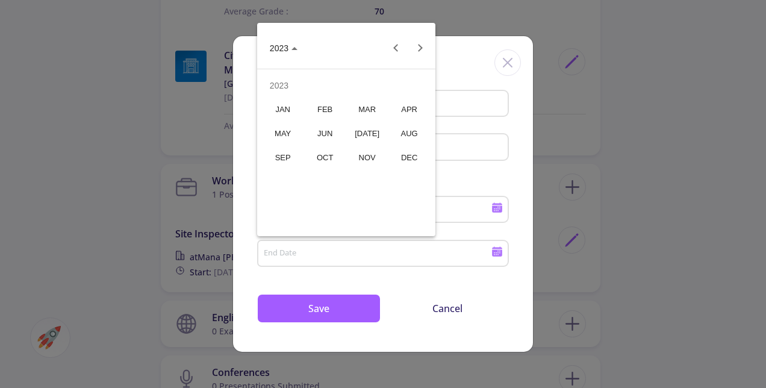
click at [401, 129] on div "AUG" at bounding box center [409, 134] width 38 height 22
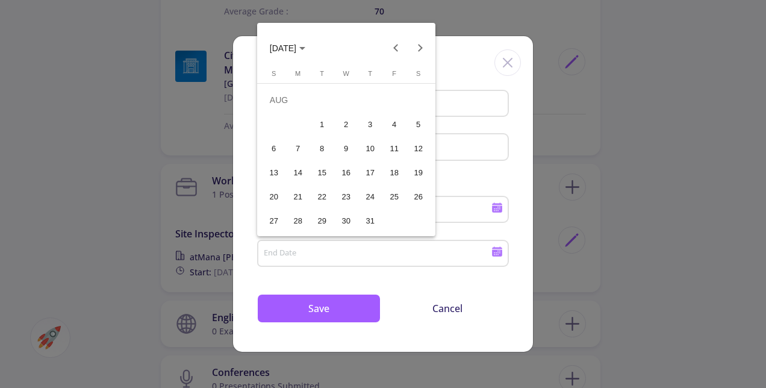
click at [378, 220] on div "31" at bounding box center [371, 221] width 22 height 22
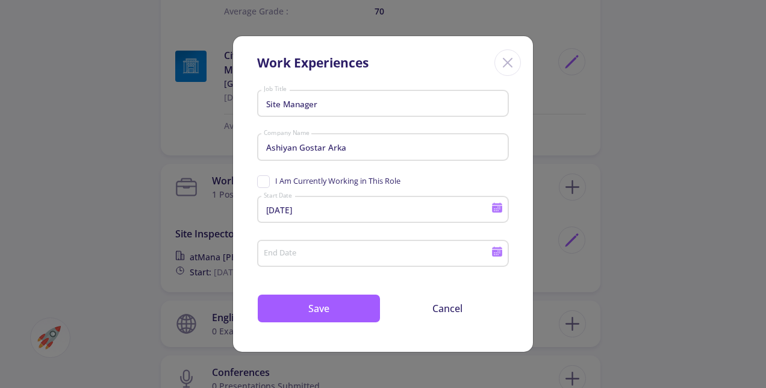
type input "[DATE]"
click at [334, 302] on button "Save" at bounding box center [319, 308] width 124 height 29
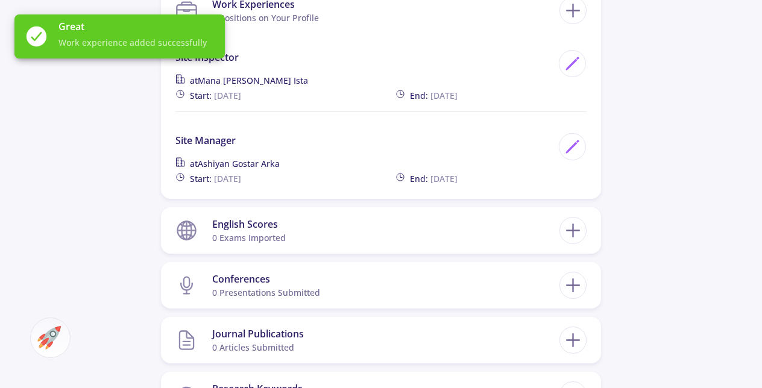
scroll to position [964, 0]
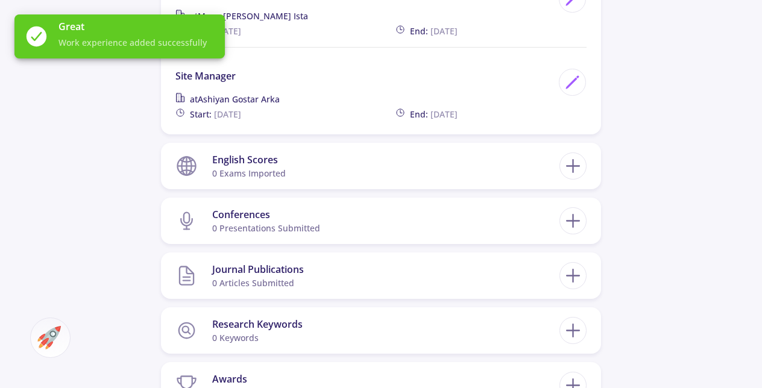
click at [354, 165] on section "English Scores 0 exams imported" at bounding box center [367, 166] width 384 height 37
click at [583, 170] on icon at bounding box center [573, 166] width 22 height 22
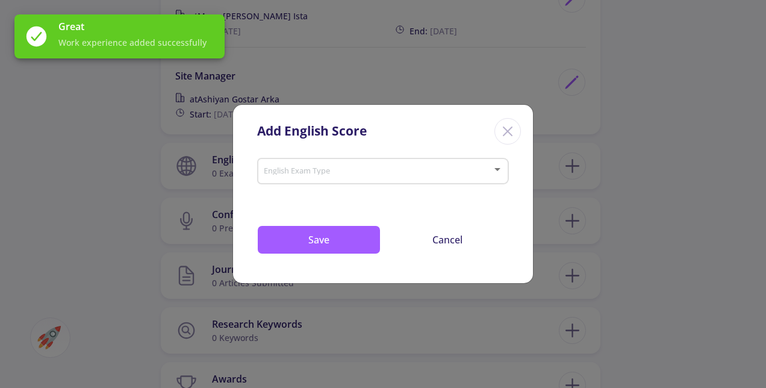
click at [375, 173] on span at bounding box center [379, 171] width 227 height 8
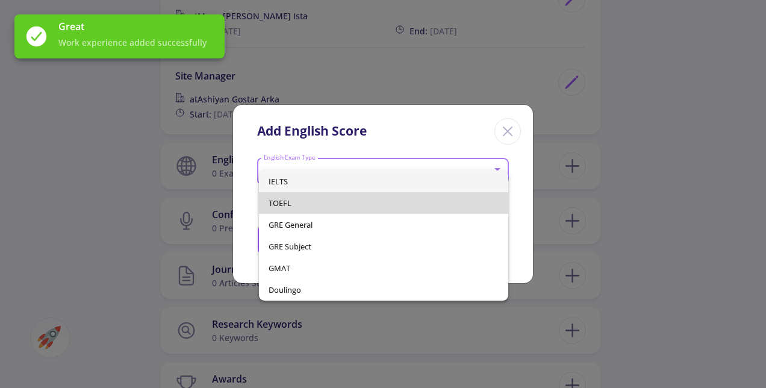
click at [313, 199] on span "TOEFL" at bounding box center [384, 203] width 230 height 22
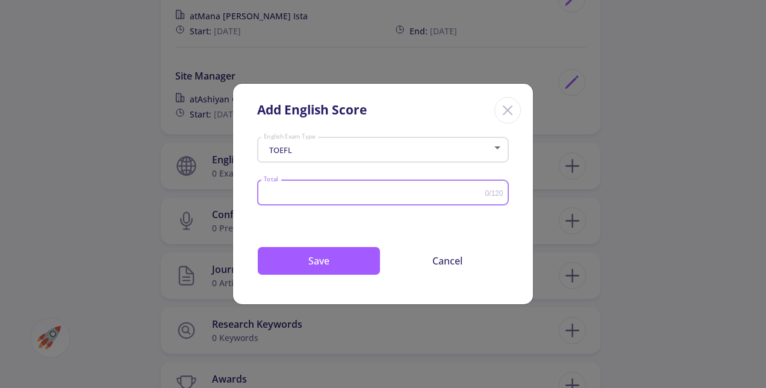
click at [313, 198] on input "Total" at bounding box center [374, 193] width 222 height 9
type input "104"
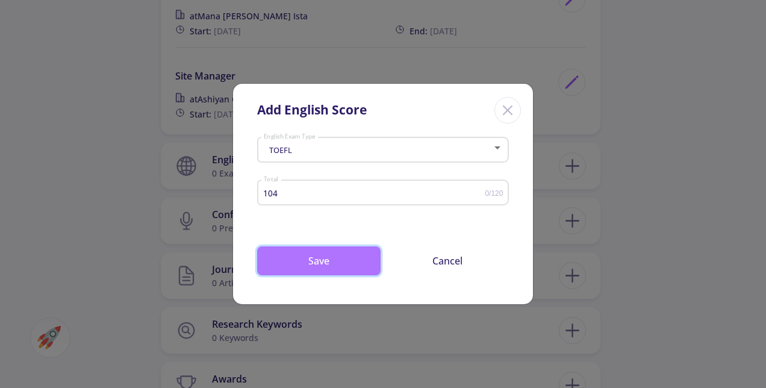
click at [351, 253] on button "Save" at bounding box center [319, 260] width 124 height 29
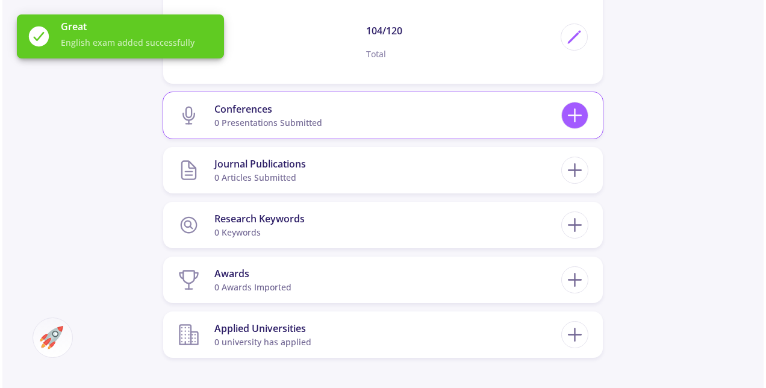
scroll to position [1205, 0]
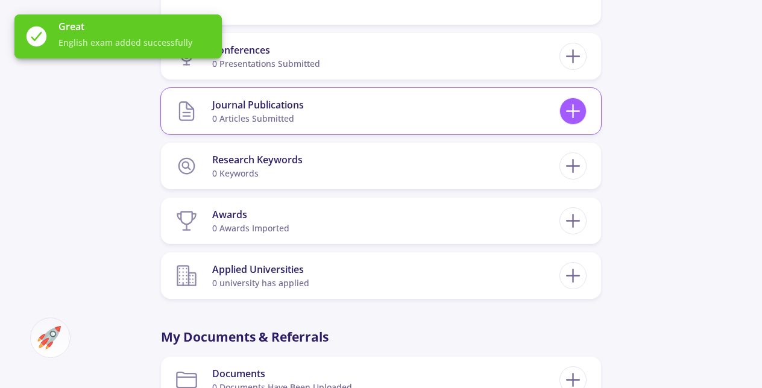
click at [577, 113] on icon at bounding box center [573, 111] width 22 height 22
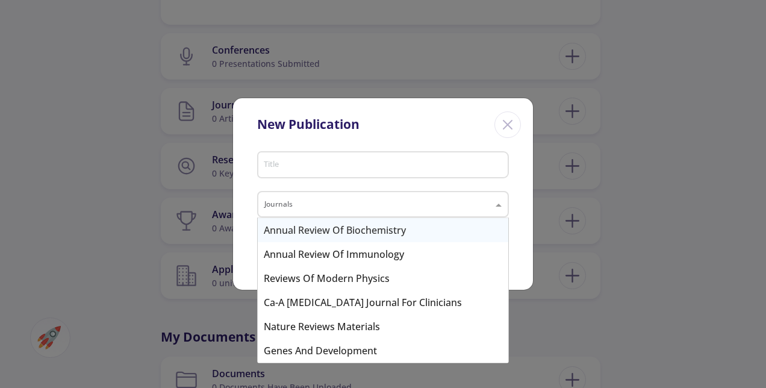
click at [321, 202] on input "text" at bounding box center [371, 205] width 213 height 14
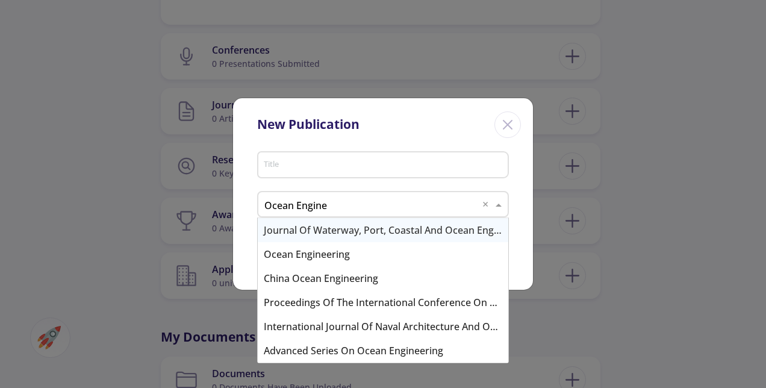
type input "Ocean Enginee"
click at [335, 265] on div "Ocean Engineering" at bounding box center [383, 254] width 251 height 24
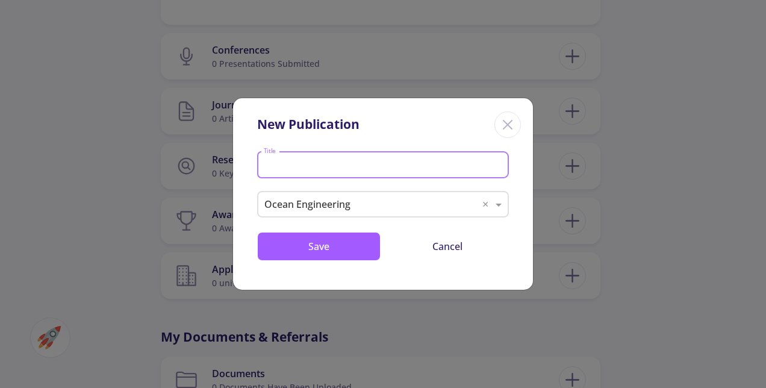
click at [327, 161] on input "Title" at bounding box center [384, 165] width 243 height 11
click at [390, 167] on input "Evaluating SSCPs" at bounding box center [384, 165] width 243 height 11
paste input "for supporting nearshore structures against earthquake and environmental loads"
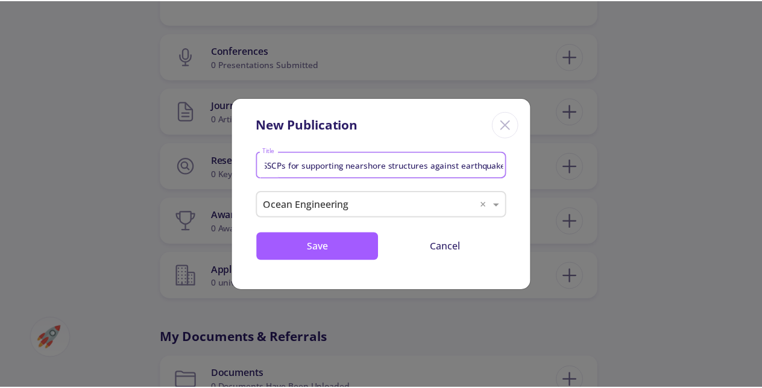
scroll to position [0, 0]
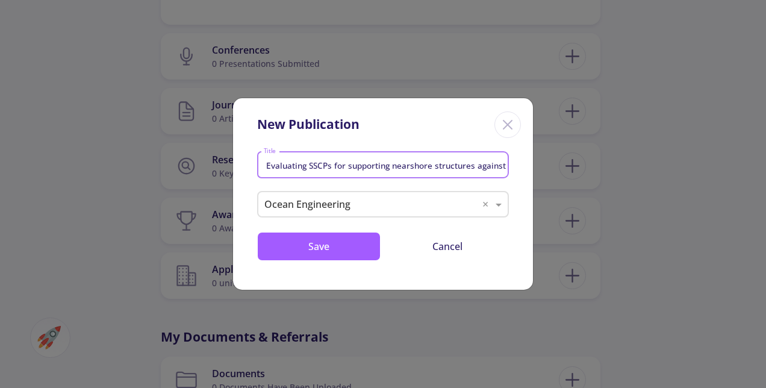
drag, startPoint x: 334, startPoint y: 163, endPoint x: 353, endPoint y: 167, distance: 19.7
click at [353, 167] on input "Evaluating SSCPs for supporting nearshore structures against earthquake and env…" at bounding box center [384, 165] width 243 height 11
type input "Evaluating SSCPs for supporting nearshore structures against earthquake and env…"
click at [322, 251] on button "Save" at bounding box center [319, 246] width 124 height 29
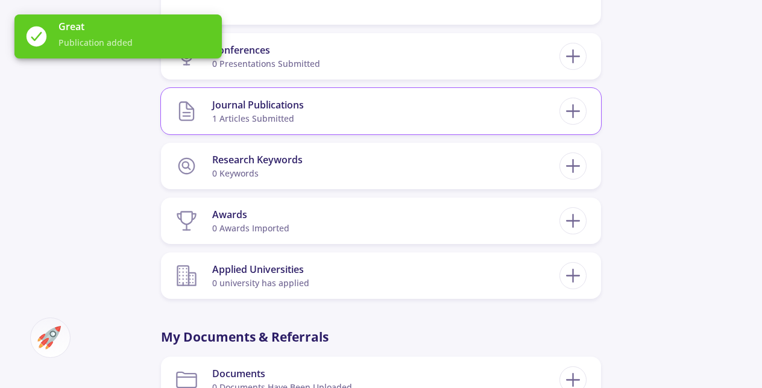
scroll to position [1145, 0]
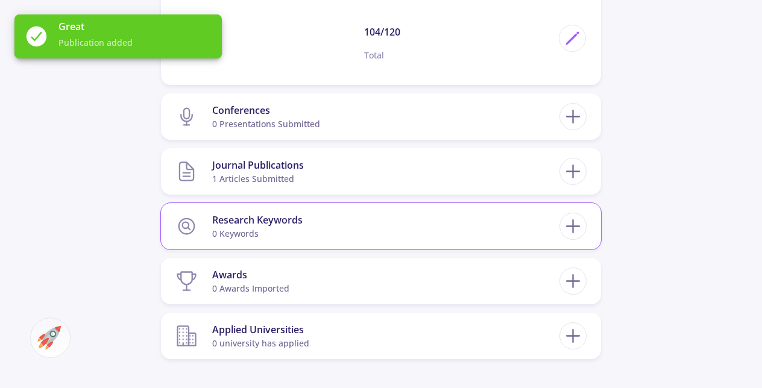
click at [389, 236] on section "Research Keywords 0 keywords" at bounding box center [367, 226] width 384 height 37
click at [571, 224] on icon at bounding box center [573, 226] width 22 height 22
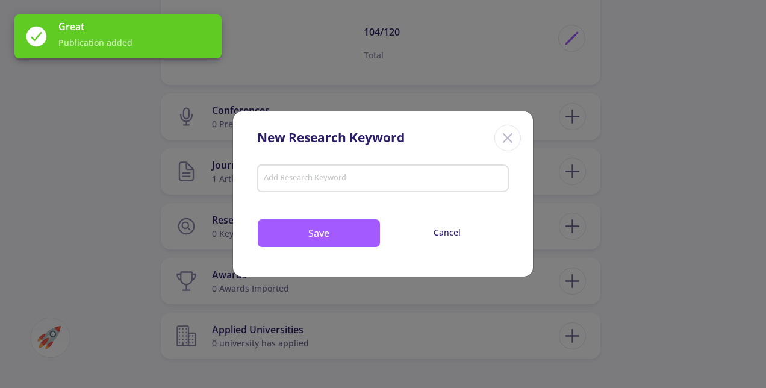
click at [344, 189] on div "Add Research Keyword" at bounding box center [383, 176] width 240 height 32
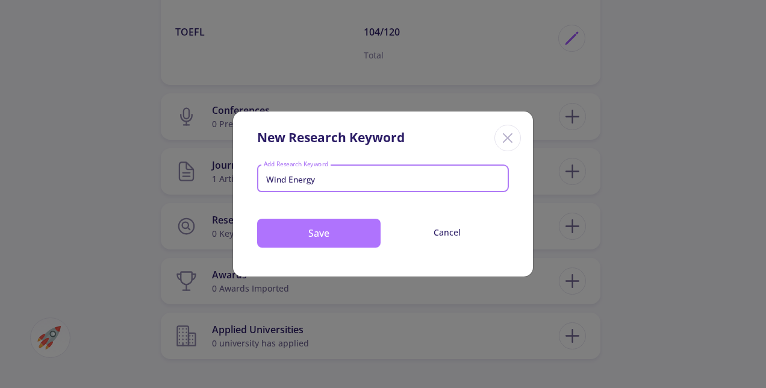
type input "Wind Energy"
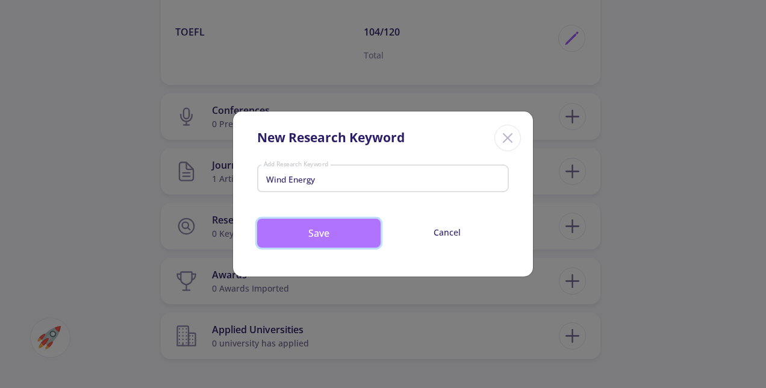
click at [323, 233] on button "Save" at bounding box center [319, 233] width 124 height 29
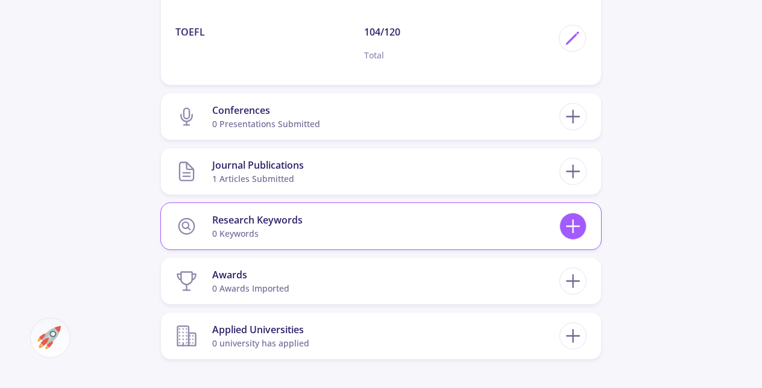
click at [580, 225] on icon at bounding box center [573, 226] width 22 height 22
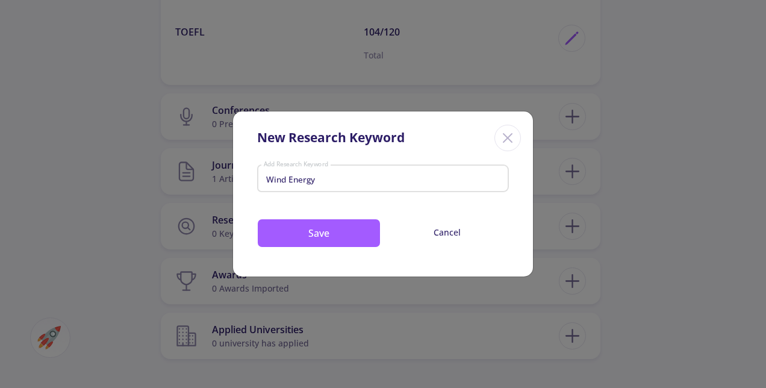
click at [395, 178] on input "Wind Energy" at bounding box center [383, 179] width 240 height 11
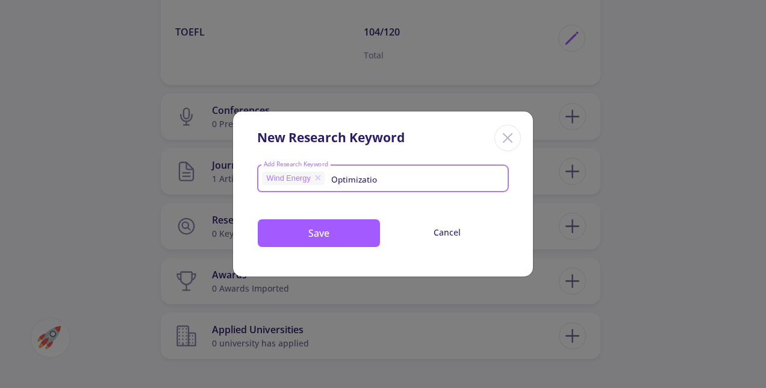
type input "Optimization"
type input "C"
type input "Numerical Modelling"
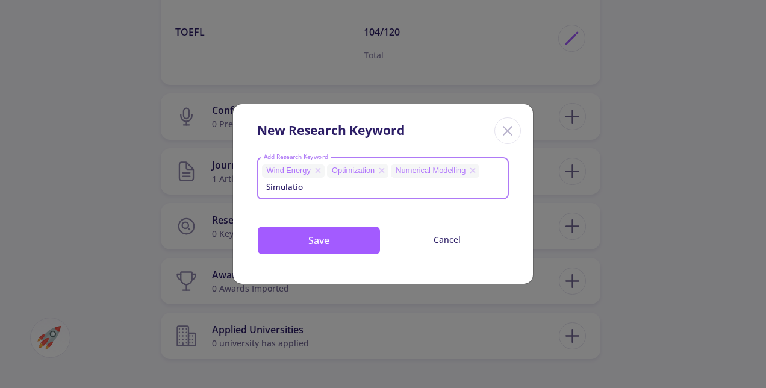
type input "Simulation"
click at [310, 185] on icon at bounding box center [309, 185] width 5 height 5
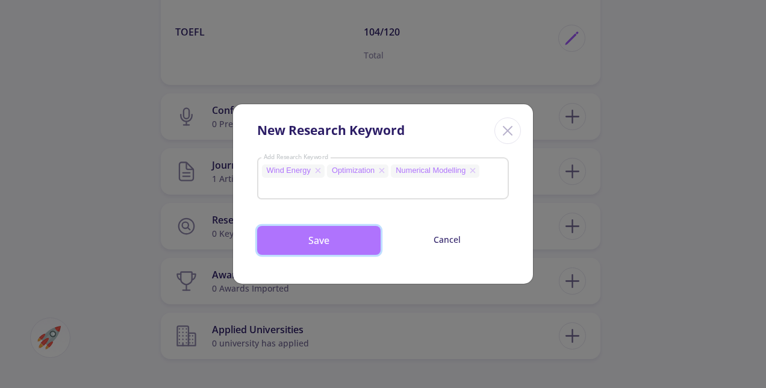
click at [315, 236] on button "Save" at bounding box center [319, 240] width 124 height 29
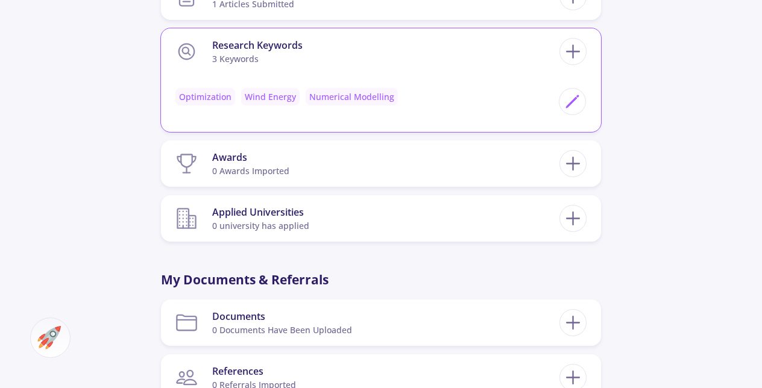
scroll to position [1326, 0]
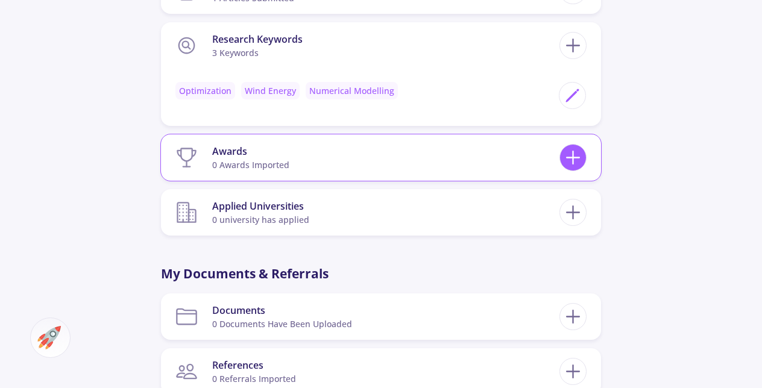
click at [569, 153] on icon at bounding box center [573, 157] width 22 height 22
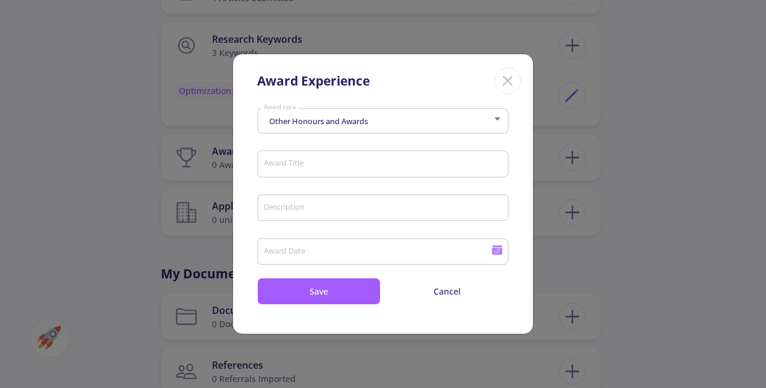
click at [365, 158] on div "Award Title" at bounding box center [383, 161] width 240 height 31
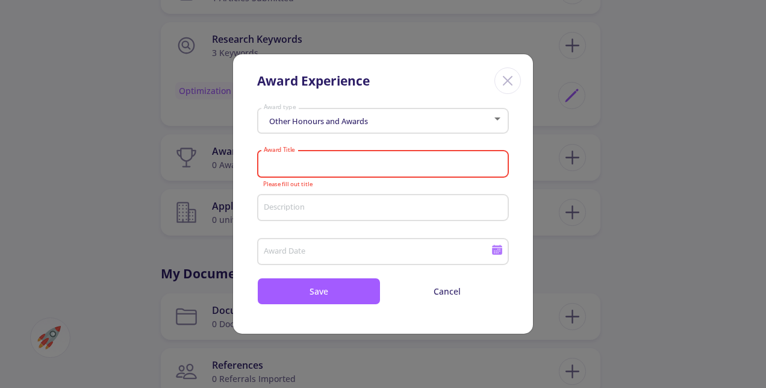
paste input "Top 2% Rank in"
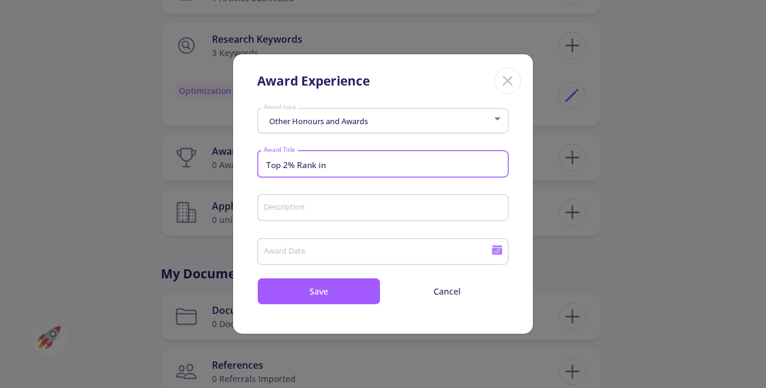
click at [336, 164] on input "Top 2% Rank in" at bounding box center [384, 164] width 243 height 11
paste input "T"
click at [330, 218] on div "Description" at bounding box center [383, 205] width 240 height 31
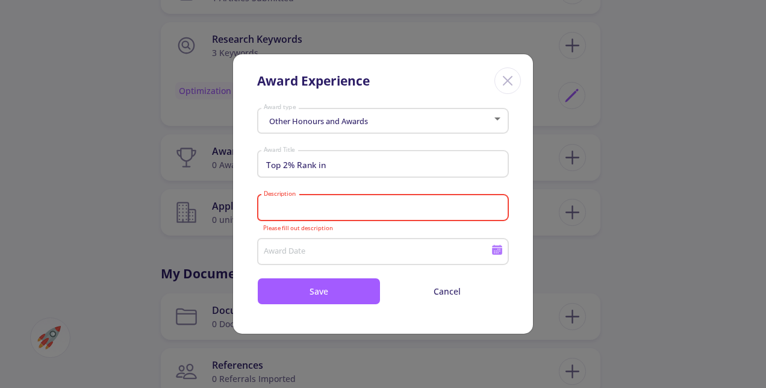
click at [321, 159] on input "Top 2% Rank in" at bounding box center [384, 164] width 243 height 11
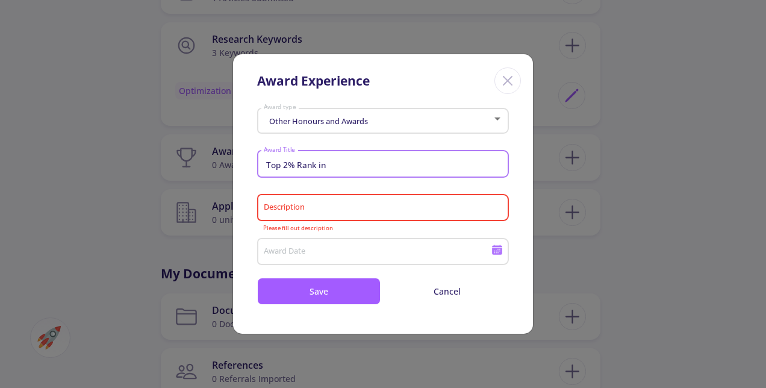
paste input "National Master"
type input "National Master"
click at [327, 163] on input "National Master" at bounding box center [384, 164] width 243 height 11
click at [348, 163] on input "National Master" at bounding box center [384, 164] width 243 height 11
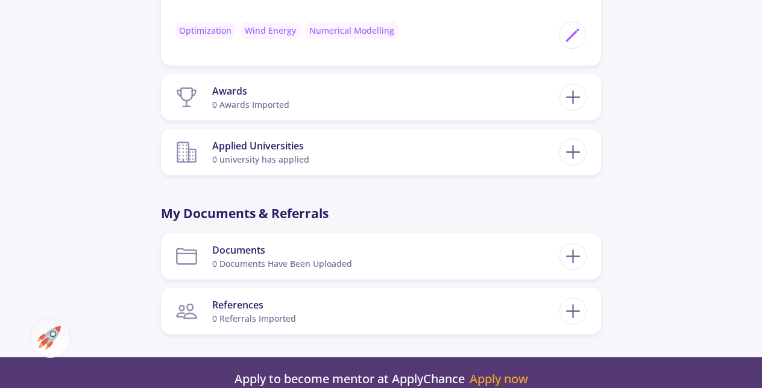
scroll to position [1446, 0]
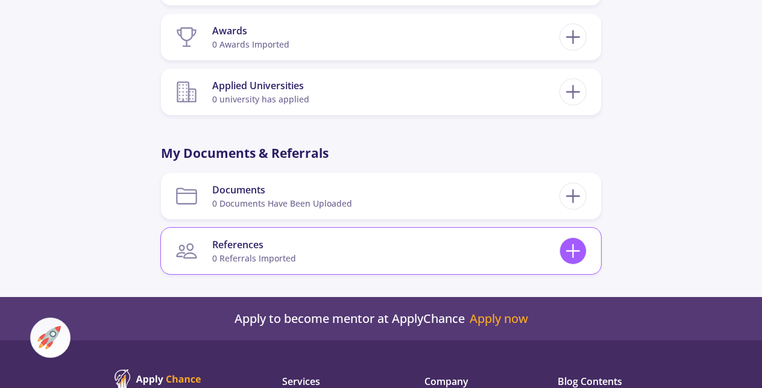
click at [573, 243] on icon at bounding box center [573, 251] width 22 height 22
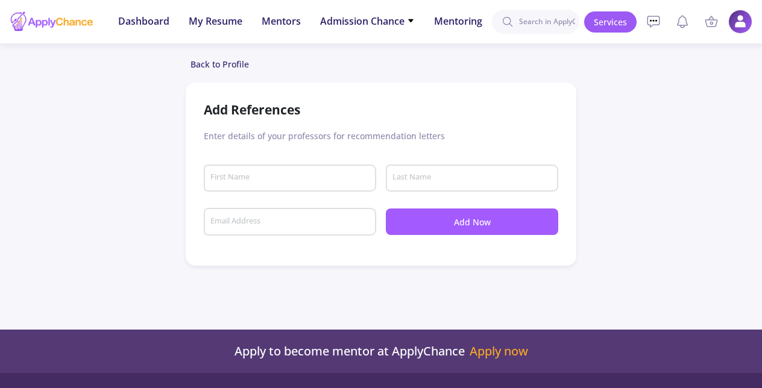
click at [336, 175] on input "First Name" at bounding box center [292, 178] width 164 height 11
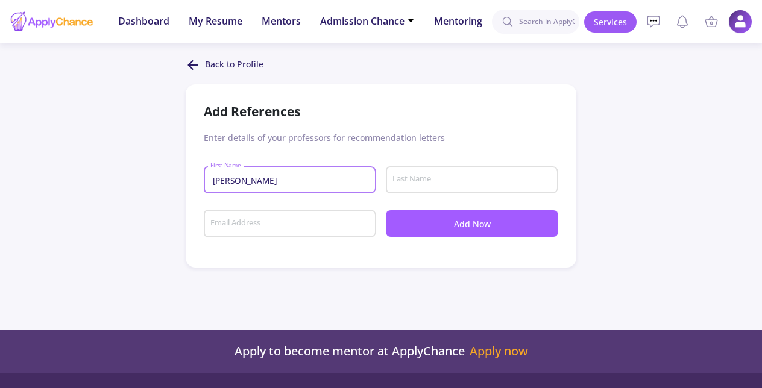
type input "[PERSON_NAME]"
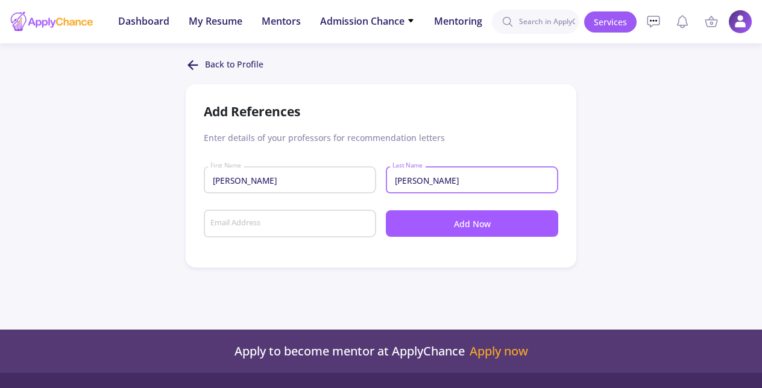
type input "[PERSON_NAME]"
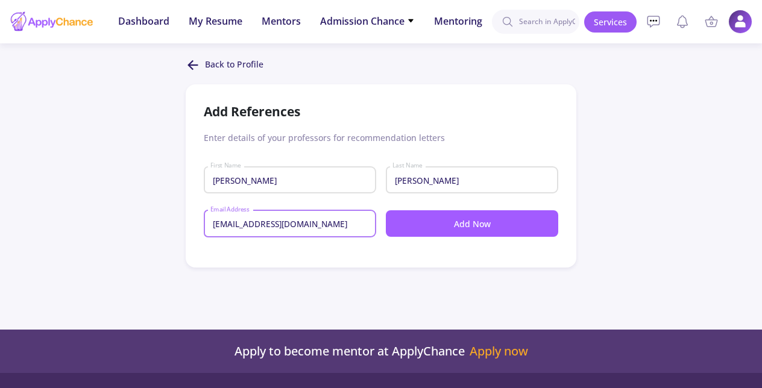
type input "[EMAIL_ADDRESS][DOMAIN_NAME]"
click at [472, 221] on button "Add Now" at bounding box center [472, 223] width 172 height 27
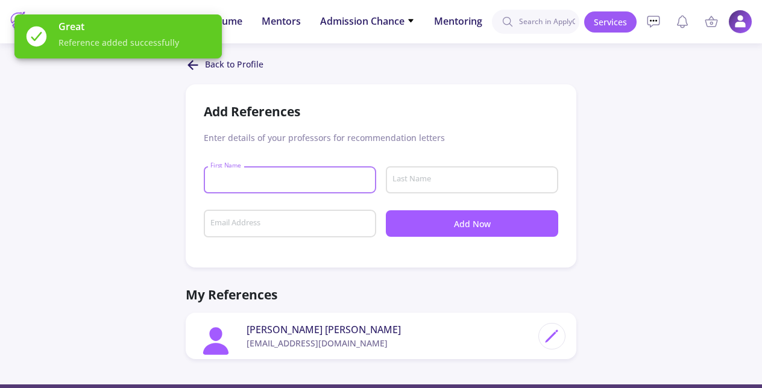
click at [321, 181] on input "First Name" at bounding box center [292, 180] width 164 height 11
type input "[PERSON_NAME]"
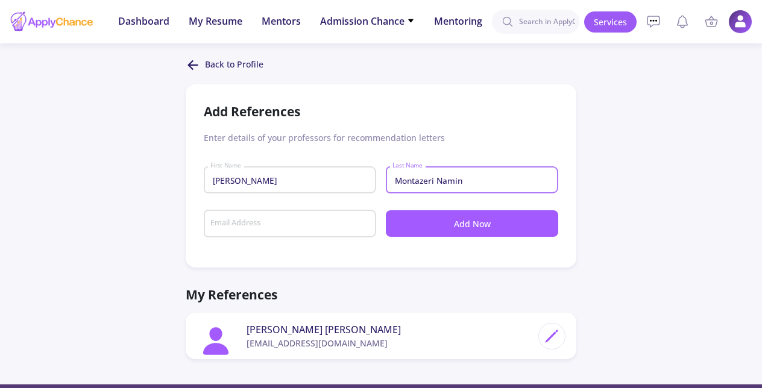
type input "Montazeri Namin"
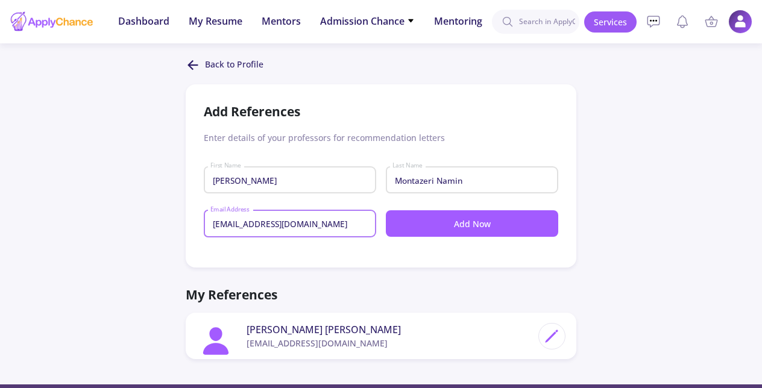
type input "[EMAIL_ADDRESS][DOMAIN_NAME]"
click at [406, 219] on button "Add Now" at bounding box center [472, 223] width 172 height 27
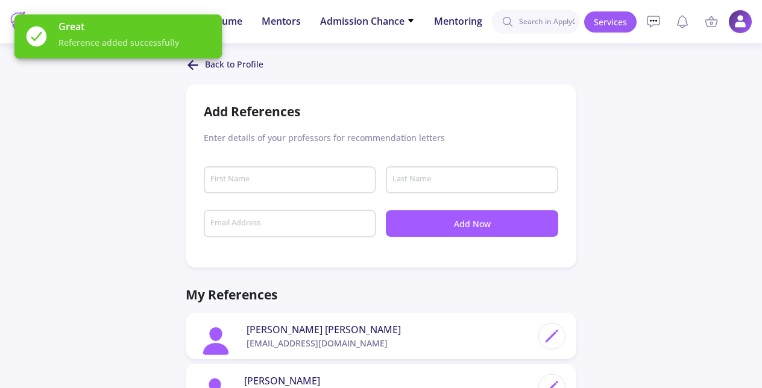
click at [322, 174] on div "First Name" at bounding box center [290, 177] width 161 height 31
click at [322, 174] on div "[PERSON_NAME] First Name" at bounding box center [290, 177] width 161 height 31
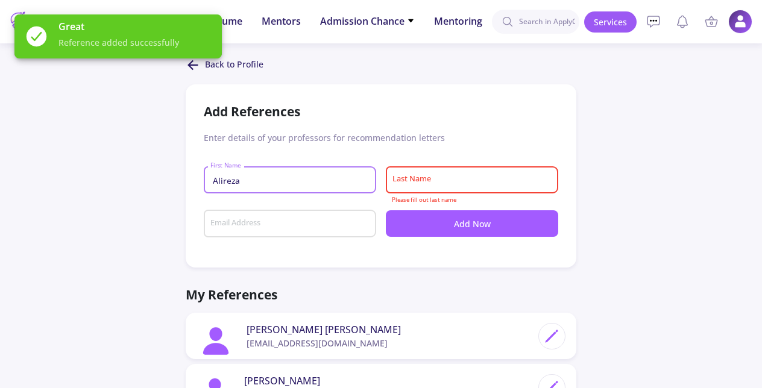
type input "Alireza"
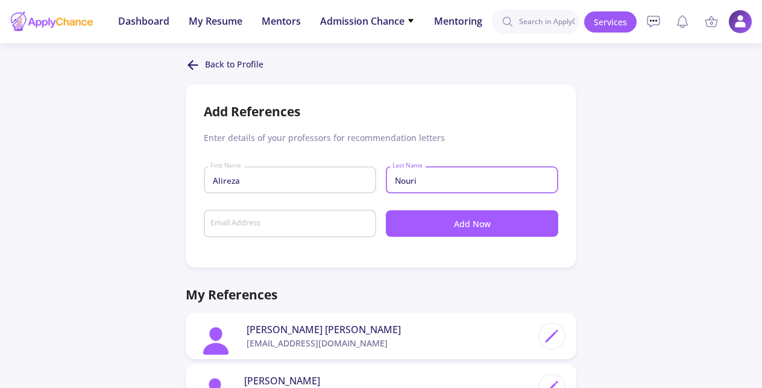
type input "Nouri"
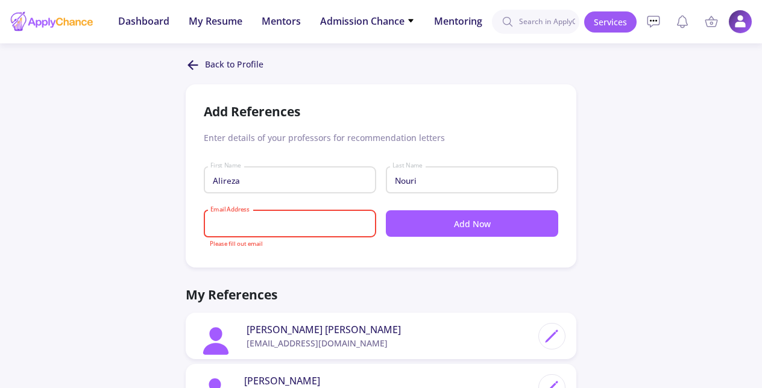
paste input "[EMAIL_ADDRESS][DOMAIN_NAME]"
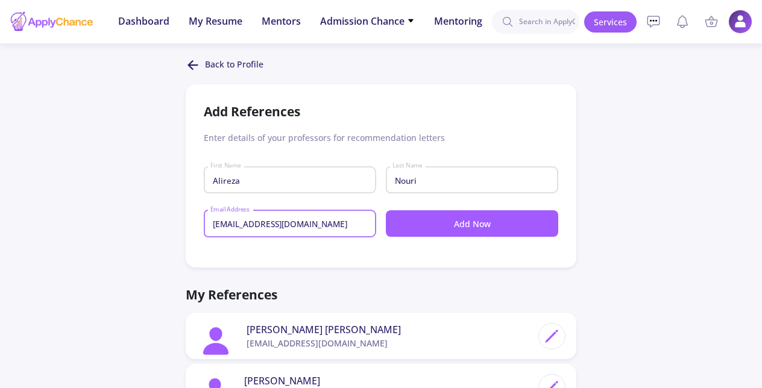
type input "[EMAIL_ADDRESS][DOMAIN_NAME]"
click at [486, 229] on button "Add Now" at bounding box center [472, 223] width 172 height 27
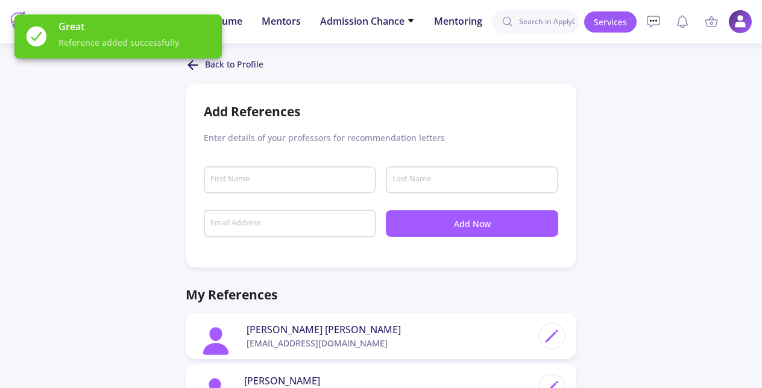
click at [223, 113] on div "Add References" at bounding box center [381, 111] width 354 height 19
click at [191, 64] on div "Great Reference added successfully" at bounding box center [118, 36] width 236 height 73
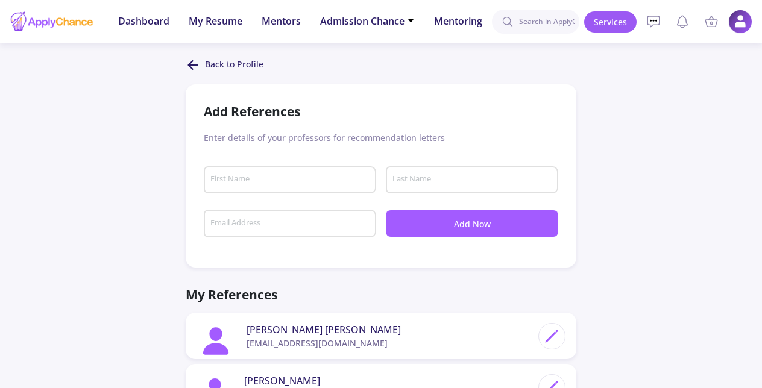
click at [186, 64] on icon at bounding box center [193, 65] width 14 height 14
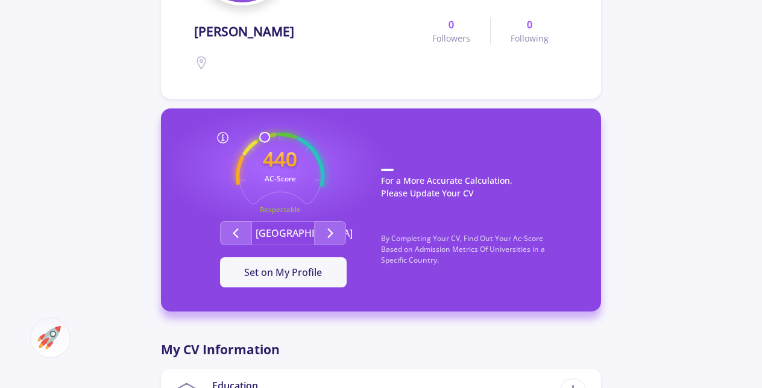
scroll to position [241, 0]
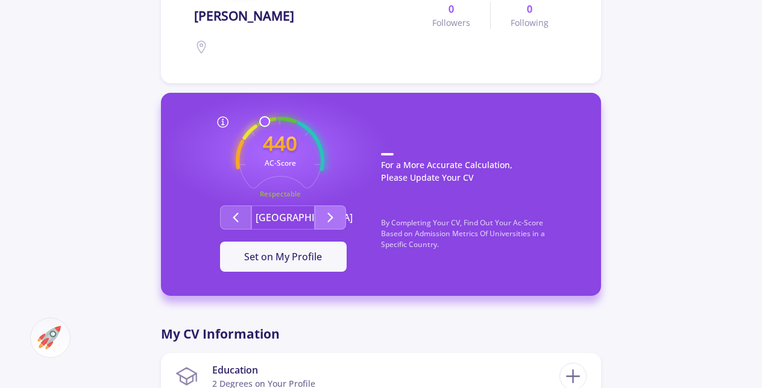
click at [331, 212] on icon "Second group" at bounding box center [330, 217] width 14 height 14
click at [243, 223] on button "Second group" at bounding box center [235, 217] width 31 height 24
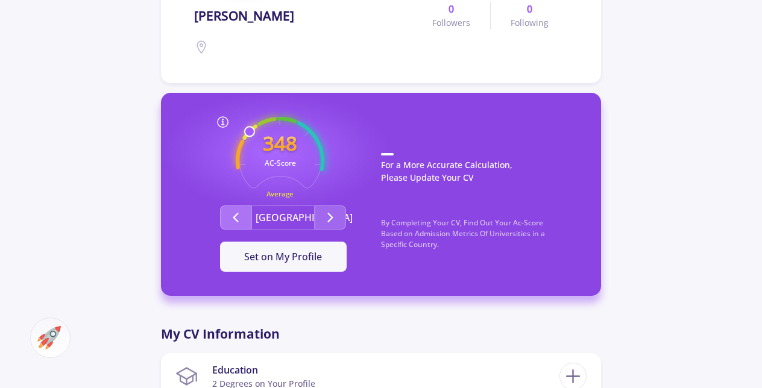
click at [243, 223] on button "Second group" at bounding box center [235, 217] width 31 height 24
click at [352, 223] on div "[GEOGRAPHIC_DATA]" at bounding box center [283, 217] width 196 height 24
click at [343, 218] on button "Second group" at bounding box center [330, 217] width 31 height 24
click at [337, 218] on button "Second group" at bounding box center [330, 217] width 31 height 24
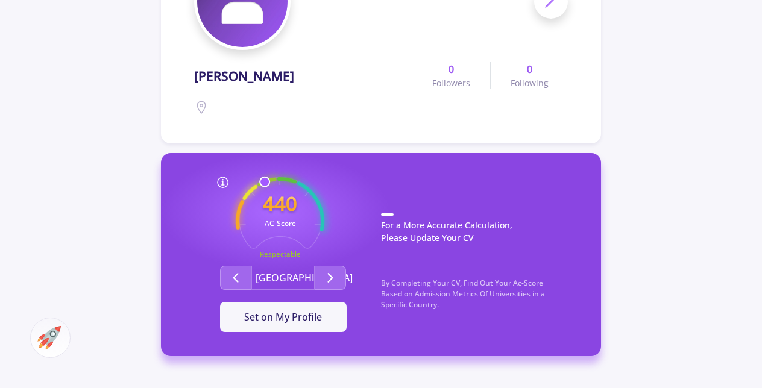
scroll to position [0, 0]
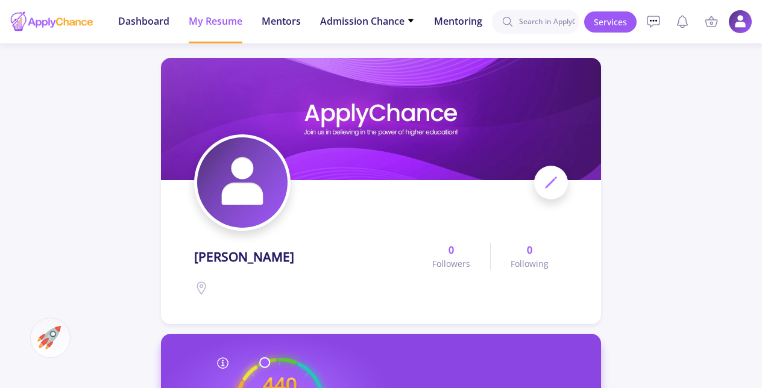
click at [217, 17] on span "My Resume" at bounding box center [216, 21] width 54 height 14
click at [130, 20] on span "Dashboard" at bounding box center [143, 21] width 51 height 14
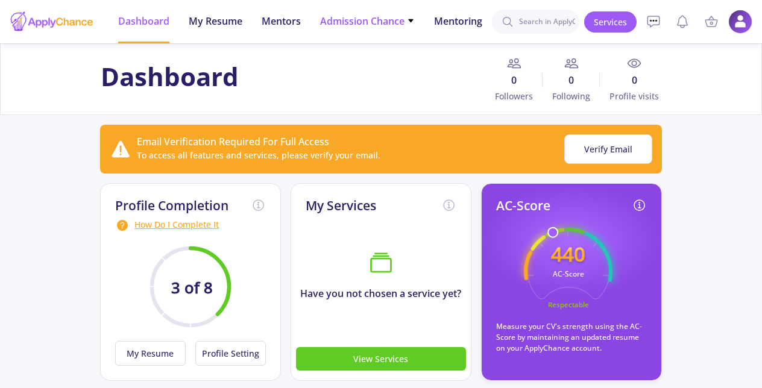
click at [398, 20] on span "Admission Chance" at bounding box center [367, 21] width 95 height 14
click at [363, 84] on link "Only My Chance of Admission" at bounding box center [391, 85] width 142 height 22
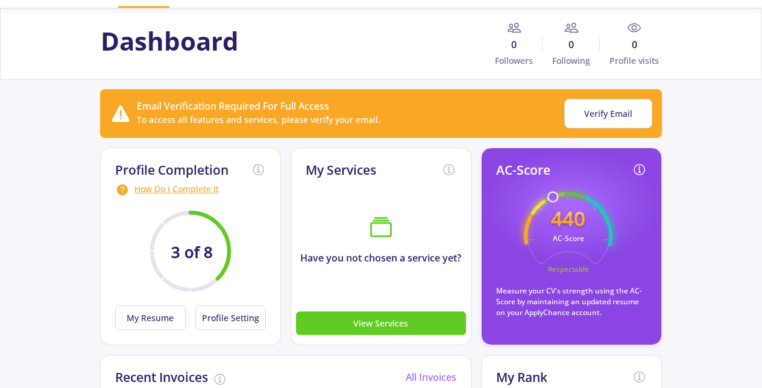
scroll to position [60, 0]
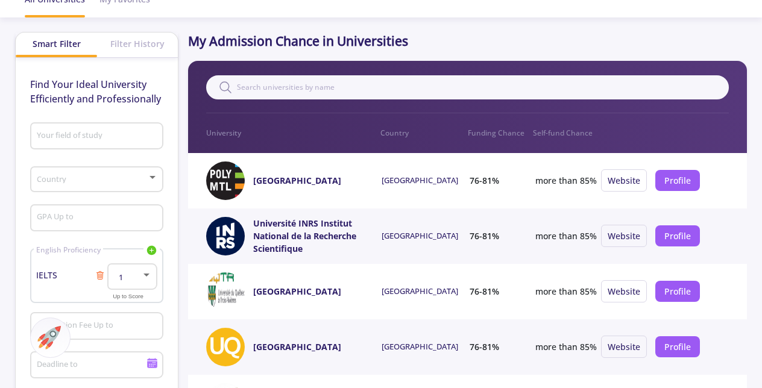
scroll to position [121, 0]
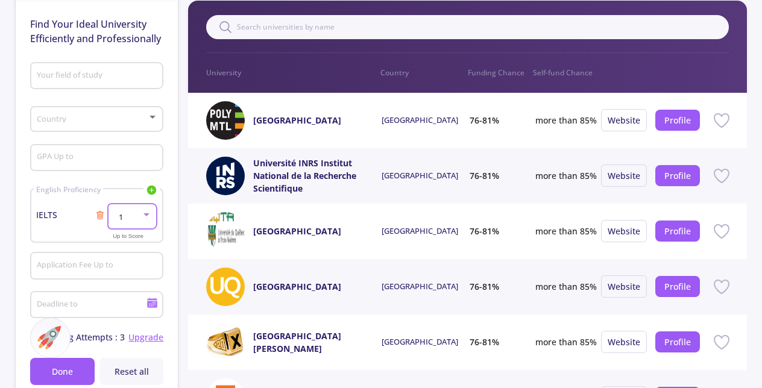
click at [146, 221] on div "1" at bounding box center [132, 217] width 39 height 8
click at [146, 221] on mat-option "1" at bounding box center [133, 227] width 48 height 22
click at [102, 216] on icon at bounding box center [100, 215] width 10 height 10
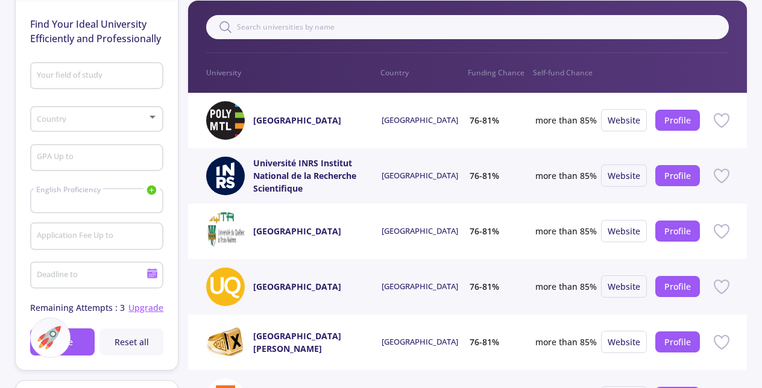
click at [102, 207] on div at bounding box center [96, 206] width 121 height 5
click at [154, 192] on icon at bounding box center [152, 191] width 10 height 10
click at [101, 229] on link "TOEFL" at bounding box center [92, 228] width 135 height 17
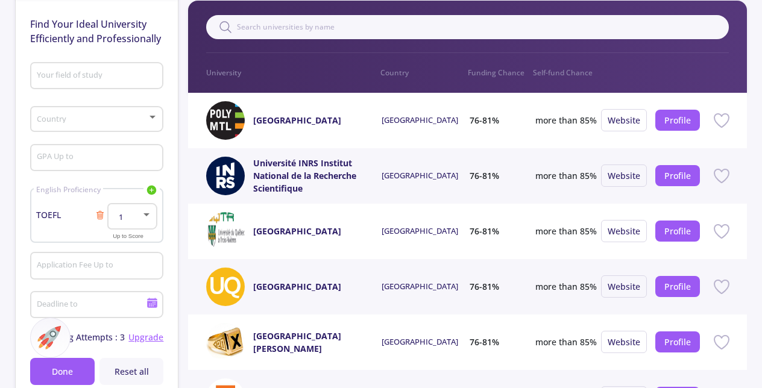
click at [142, 216] on div at bounding box center [146, 215] width 11 height 10
click at [122, 352] on span "104" at bounding box center [133, 353] width 28 height 22
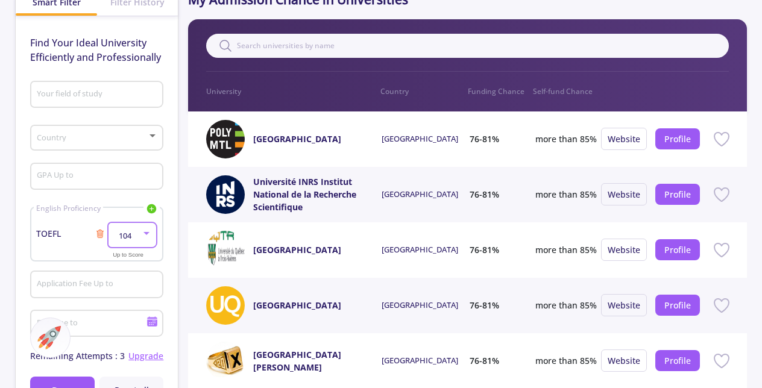
scroll to position [121, 0]
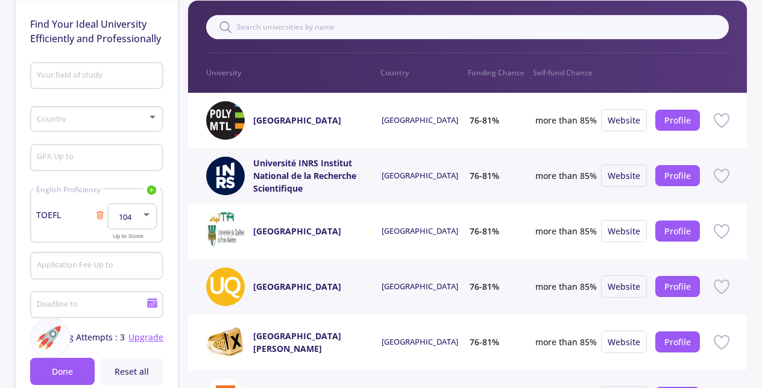
click at [151, 223] on div "104" at bounding box center [132, 214] width 39 height 30
click at [38, 211] on div at bounding box center [381, 194] width 762 height 388
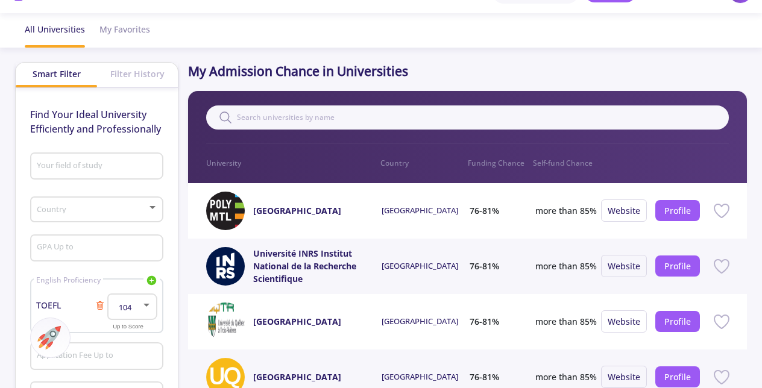
scroll to position [0, 0]
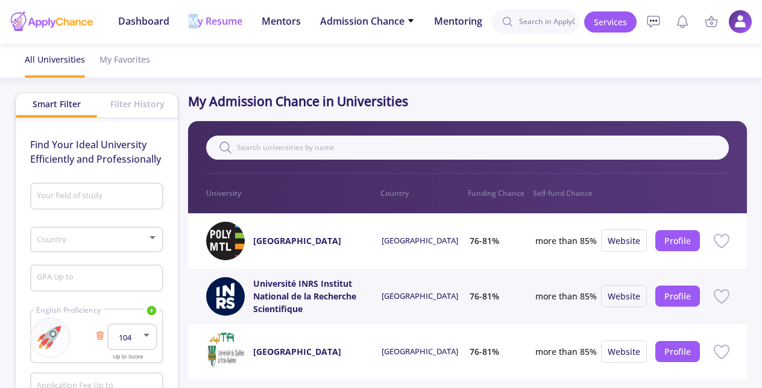
click at [194, 19] on span "My Resume" at bounding box center [216, 21] width 54 height 14
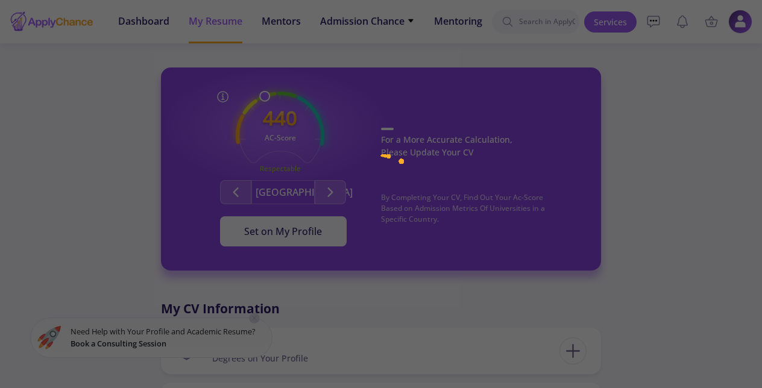
drag, startPoint x: 194, startPoint y: 19, endPoint x: 103, endPoint y: 41, distance: 93.7
click at [103, 41] on div at bounding box center [381, 194] width 762 height 388
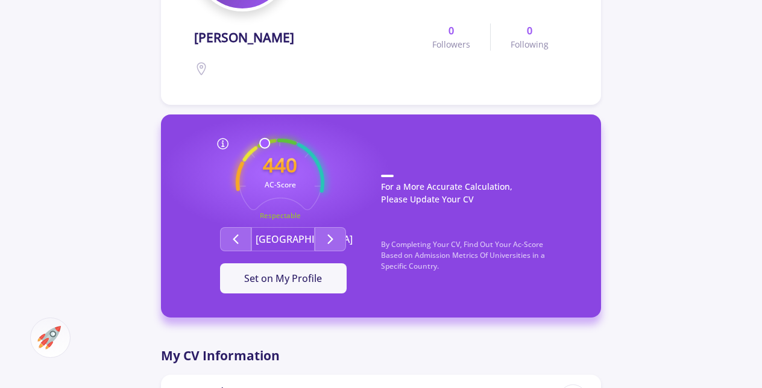
scroll to position [301, 0]
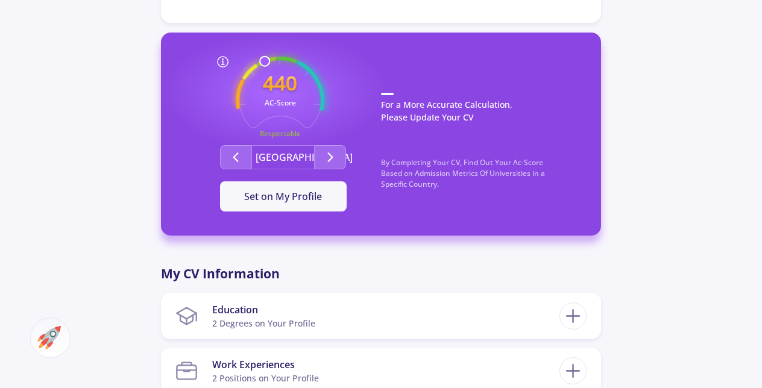
click at [304, 215] on div "440 AC-Score Respectable By Completing Your CV, Find Out Your Ac-Score Based on…" at bounding box center [381, 134] width 440 height 203
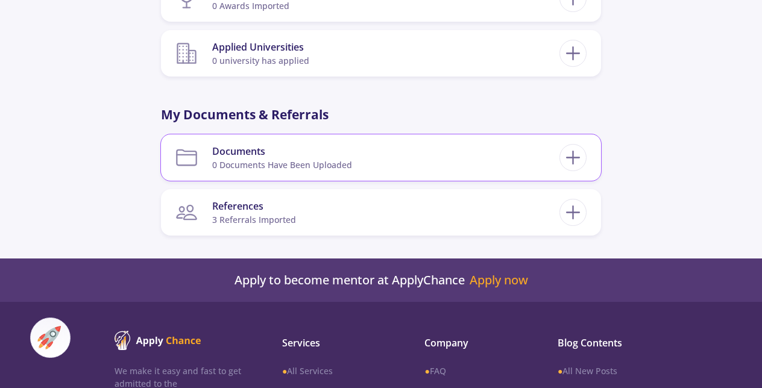
scroll to position [964, 0]
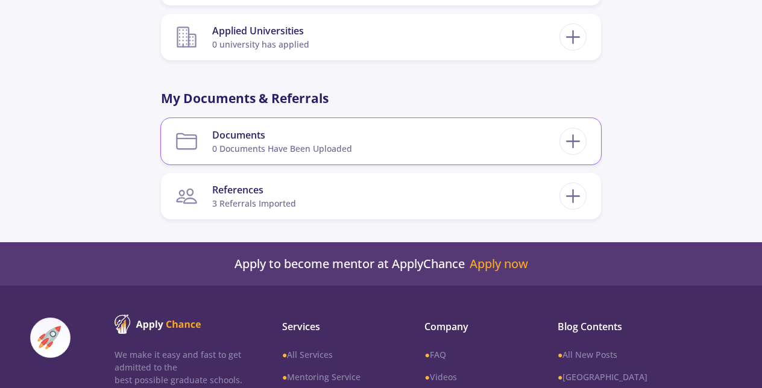
click at [404, 154] on section "Documents 0 documents have been uploaded" at bounding box center [367, 141] width 384 height 37
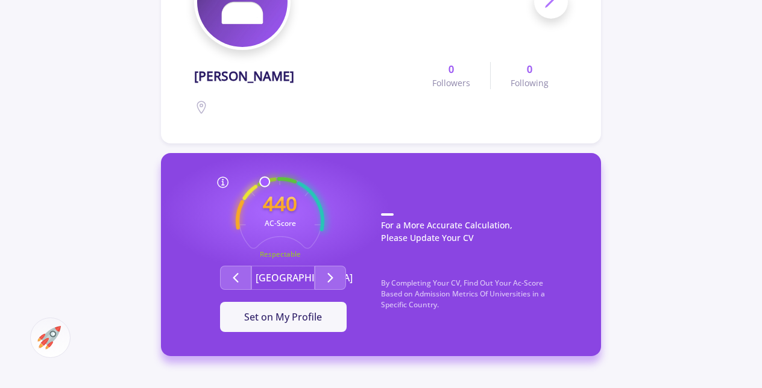
scroll to position [0, 0]
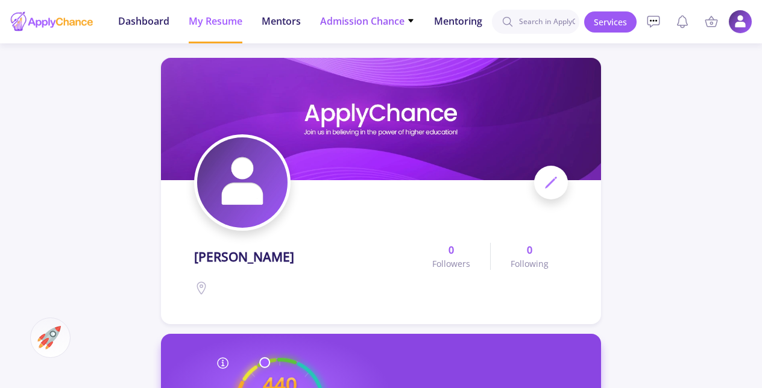
click at [405, 25] on span "Admission Chance" at bounding box center [367, 21] width 95 height 14
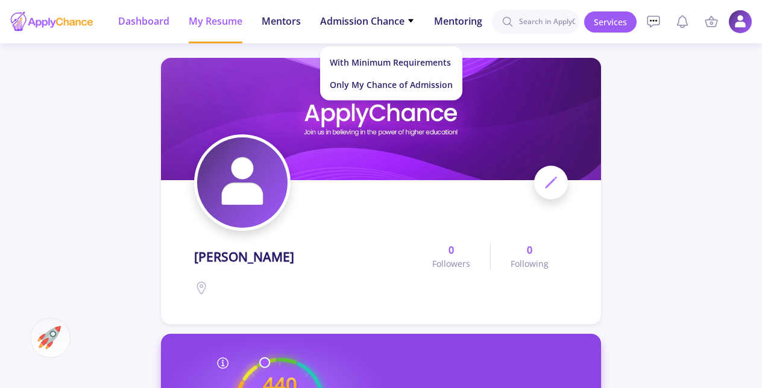
click at [147, 29] on li "Dashboard" at bounding box center [143, 21] width 51 height 43
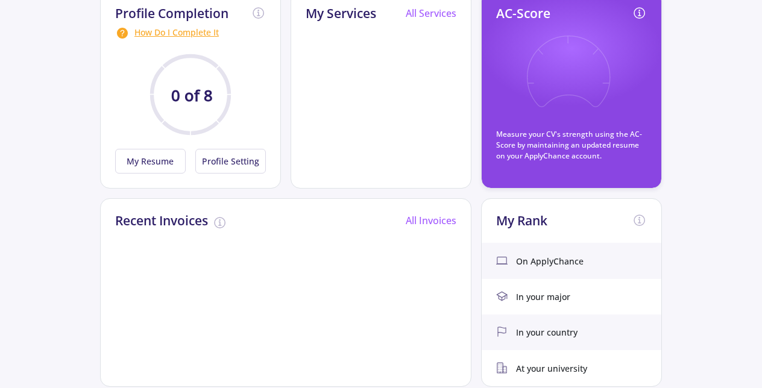
scroll to position [121, 0]
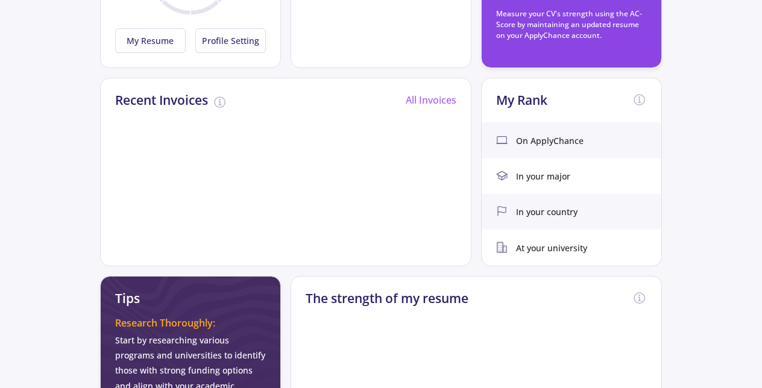
click at [544, 174] on span "In your major" at bounding box center [543, 176] width 54 height 13
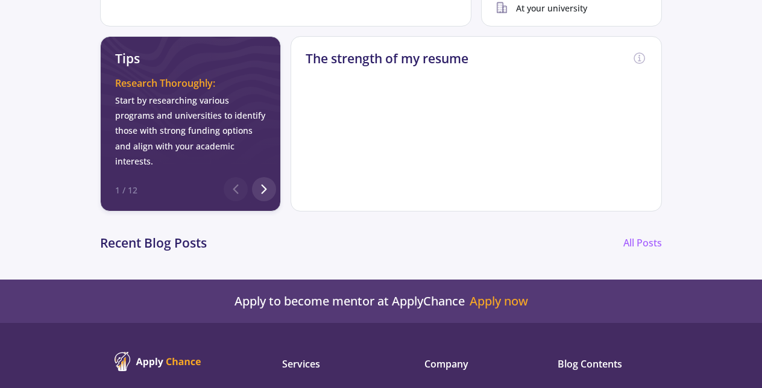
scroll to position [542, 0]
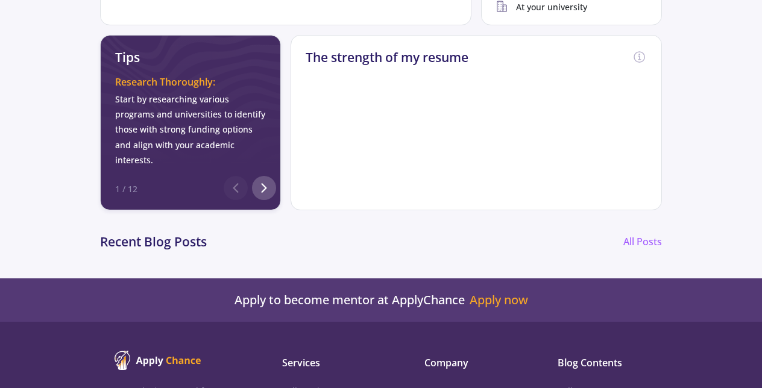
click at [273, 176] on div at bounding box center [264, 188] width 24 height 24
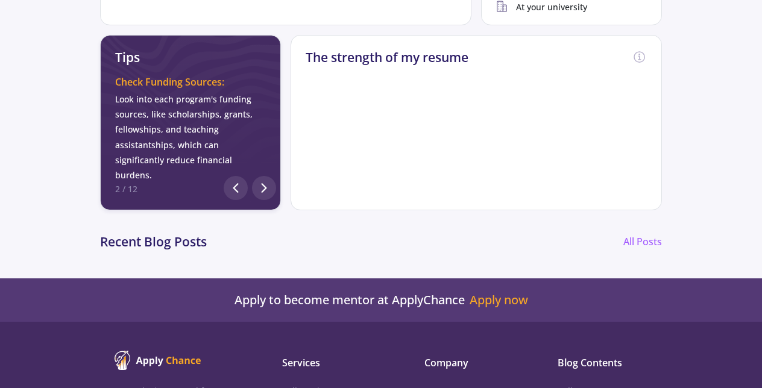
scroll to position [482, 0]
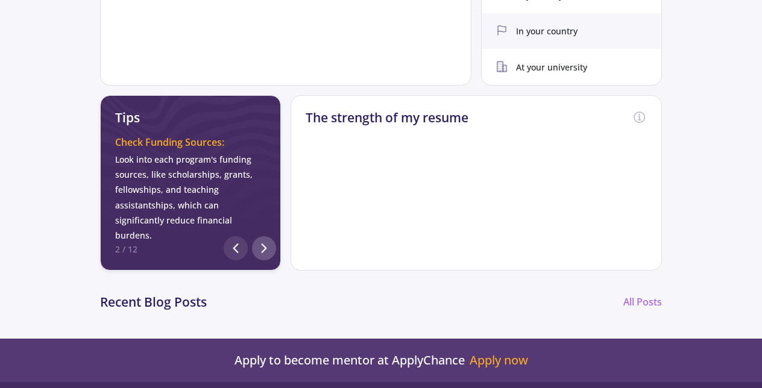
click at [265, 241] on icon at bounding box center [264, 248] width 14 height 14
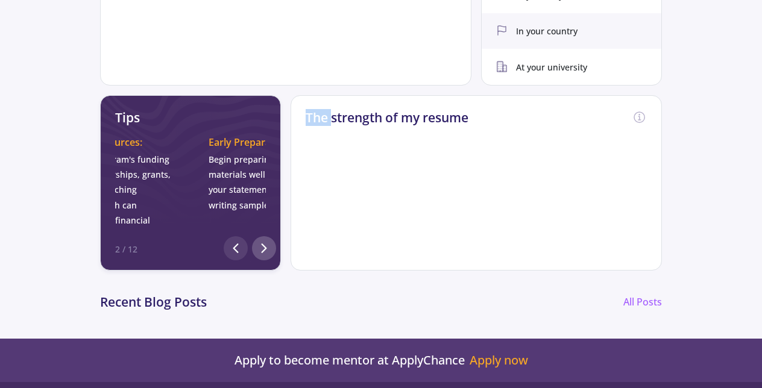
click at [265, 241] on icon at bounding box center [264, 248] width 14 height 14
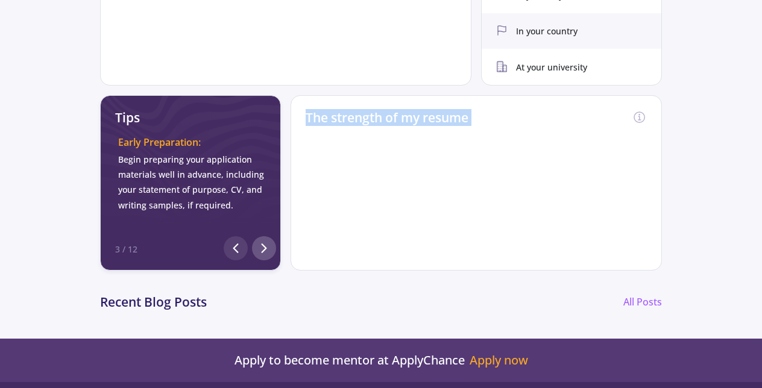
click at [265, 241] on icon at bounding box center [264, 248] width 14 height 14
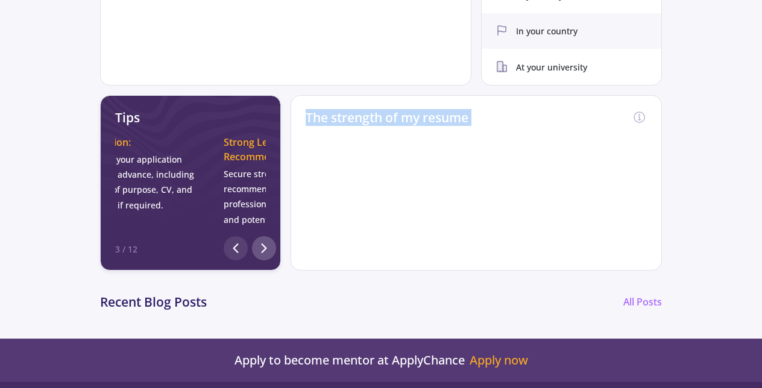
click at [265, 241] on icon at bounding box center [264, 248] width 14 height 14
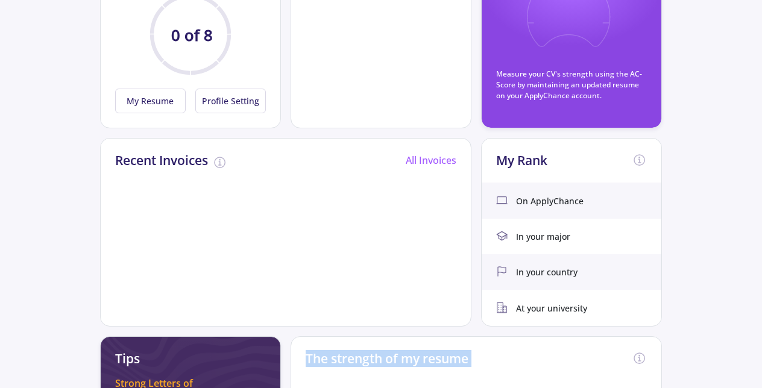
scroll to position [0, 0]
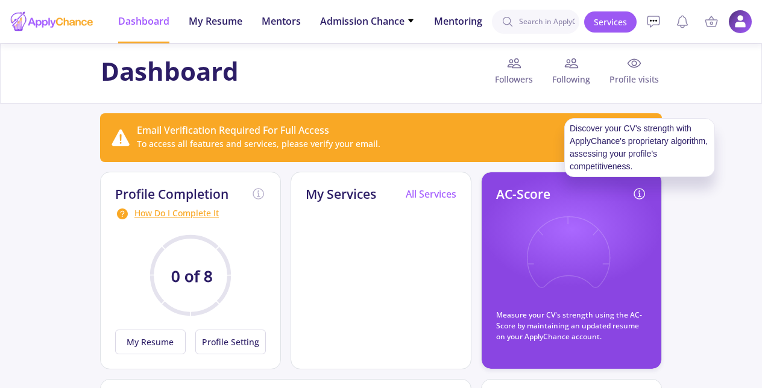
click at [643, 193] on icon at bounding box center [639, 194] width 14 height 14
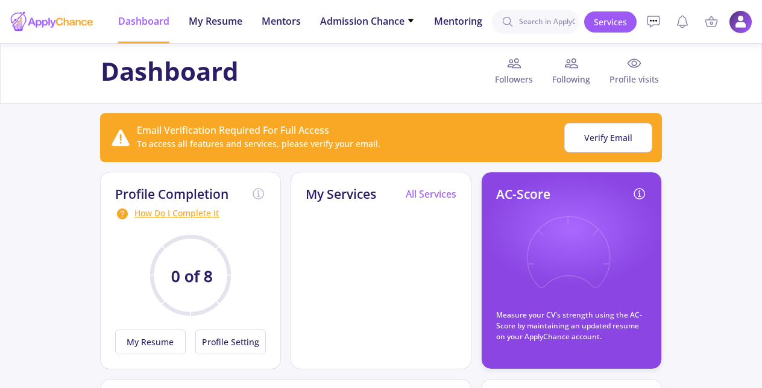
click at [744, 25] on img at bounding box center [739, 21] width 23 height 23
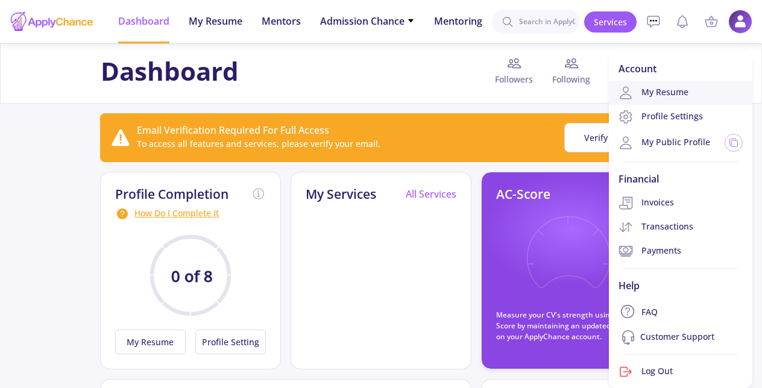
click at [663, 102] on link "My Resume" at bounding box center [680, 93] width 143 height 24
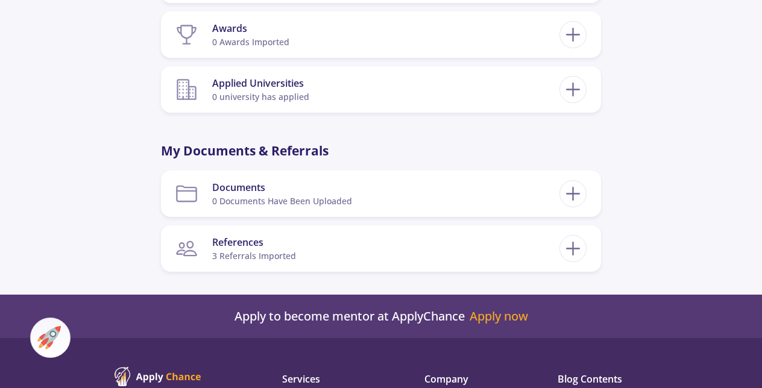
scroll to position [930, 0]
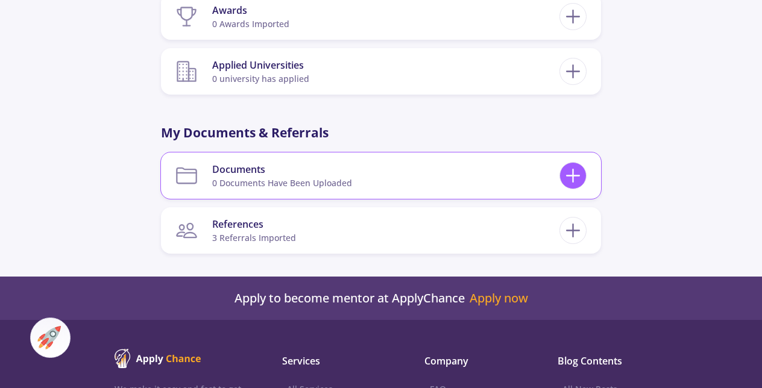
click at [571, 172] on icon at bounding box center [573, 175] width 22 height 22
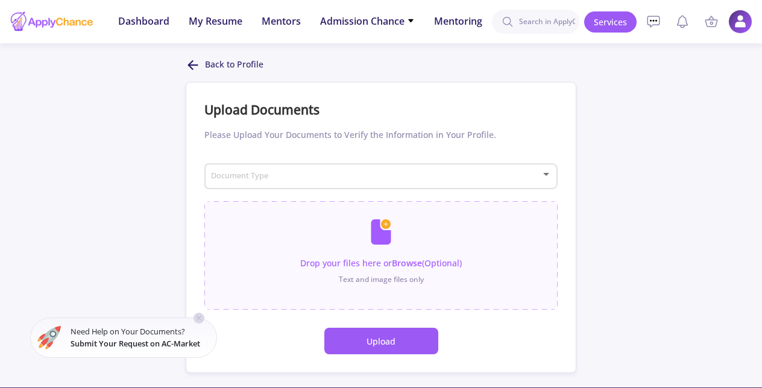
click at [418, 184] on div "Document Type" at bounding box center [381, 174] width 342 height 30
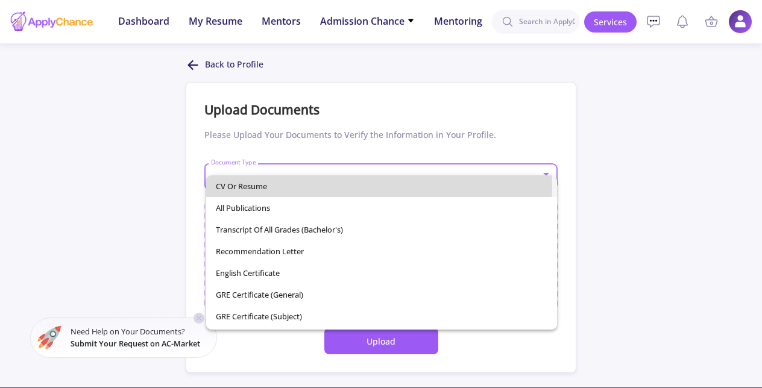
click at [337, 184] on span "CV or Resume" at bounding box center [381, 186] width 331 height 22
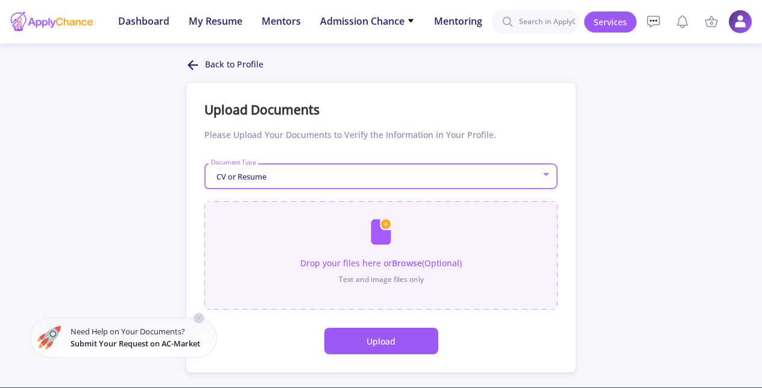
click at [381, 266] on input "file" at bounding box center [380, 249] width 353 height 96
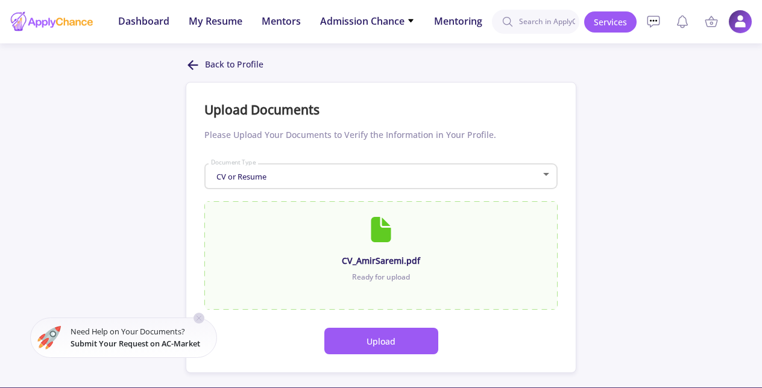
click at [346, 340] on button "Upload" at bounding box center [381, 341] width 114 height 27
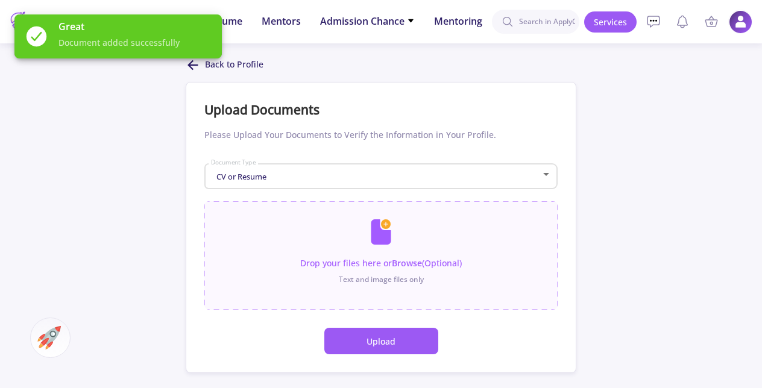
click at [746, 27] on img at bounding box center [739, 21] width 23 height 23
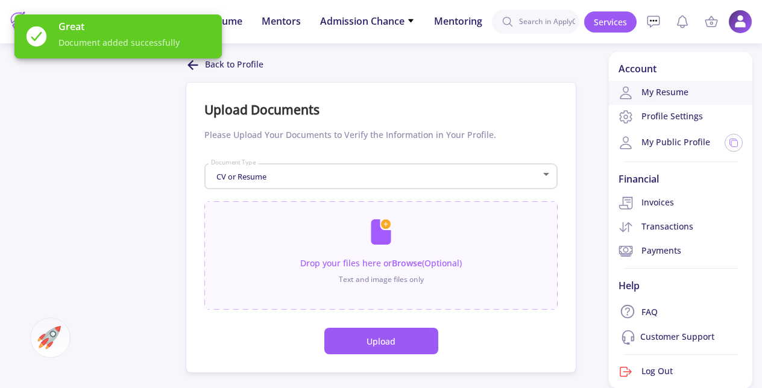
click at [690, 83] on link "My Resume" at bounding box center [680, 93] width 143 height 24
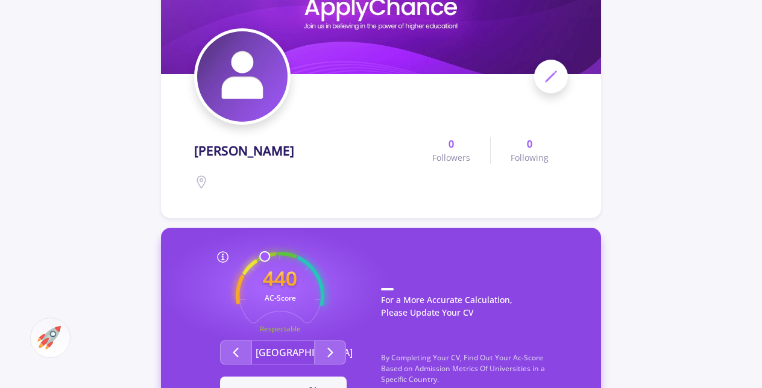
scroll to position [181, 0]
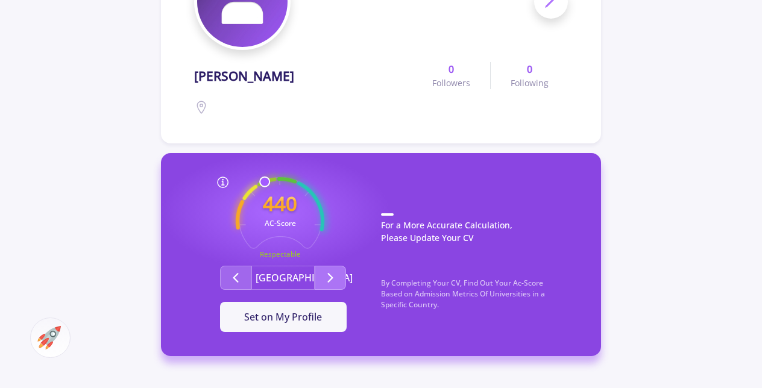
click at [327, 275] on icon "Second group" at bounding box center [330, 278] width 14 height 14
click at [245, 275] on button "Second group" at bounding box center [235, 278] width 31 height 24
click at [284, 180] on circle at bounding box center [279, 221] width 87 height 87
click at [265, 180] on div at bounding box center [222, 182] width 89 height 14
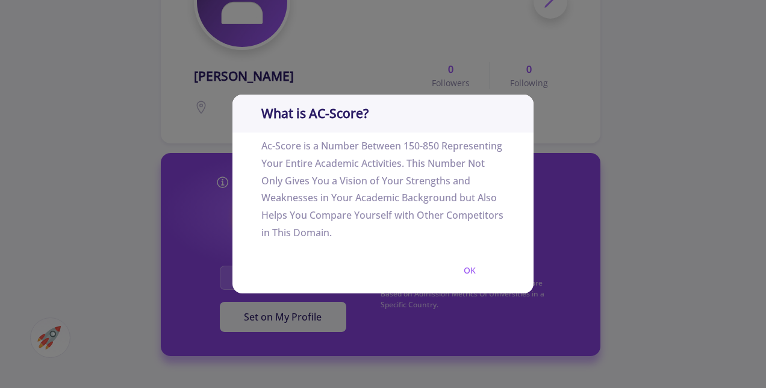
click at [12, 158] on div "What is AC-Score? Ac-Score is a Number Between 150-850 Representing Your Entire…" at bounding box center [383, 194] width 766 height 388
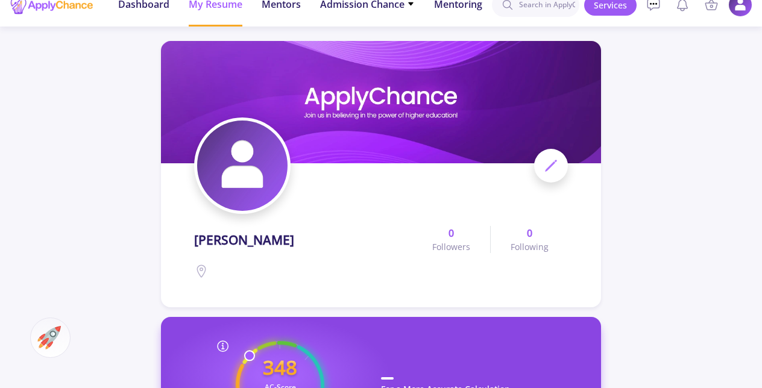
scroll to position [0, 0]
